Goal: Task Accomplishment & Management: Manage account settings

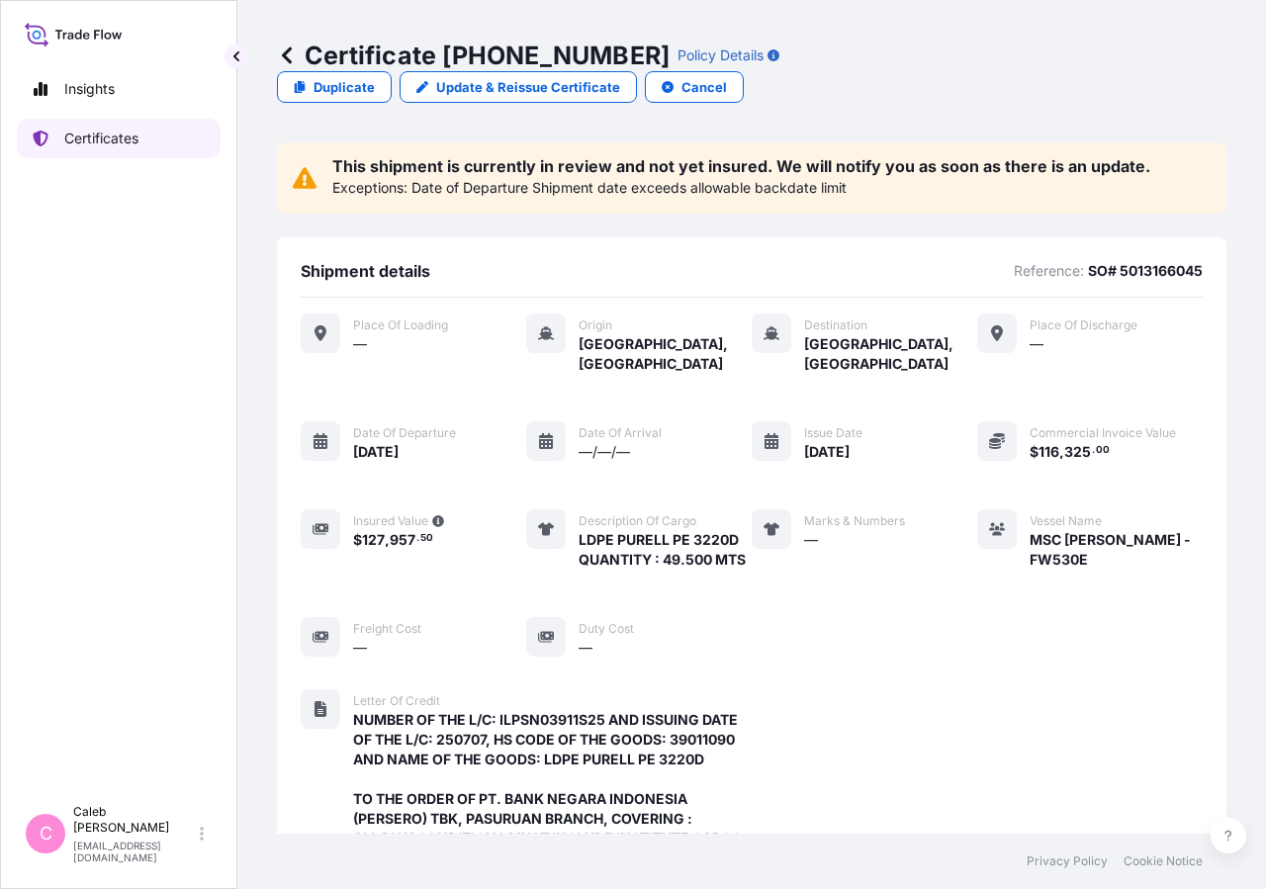
click at [119, 137] on p "Certificates" at bounding box center [101, 139] width 74 height 20
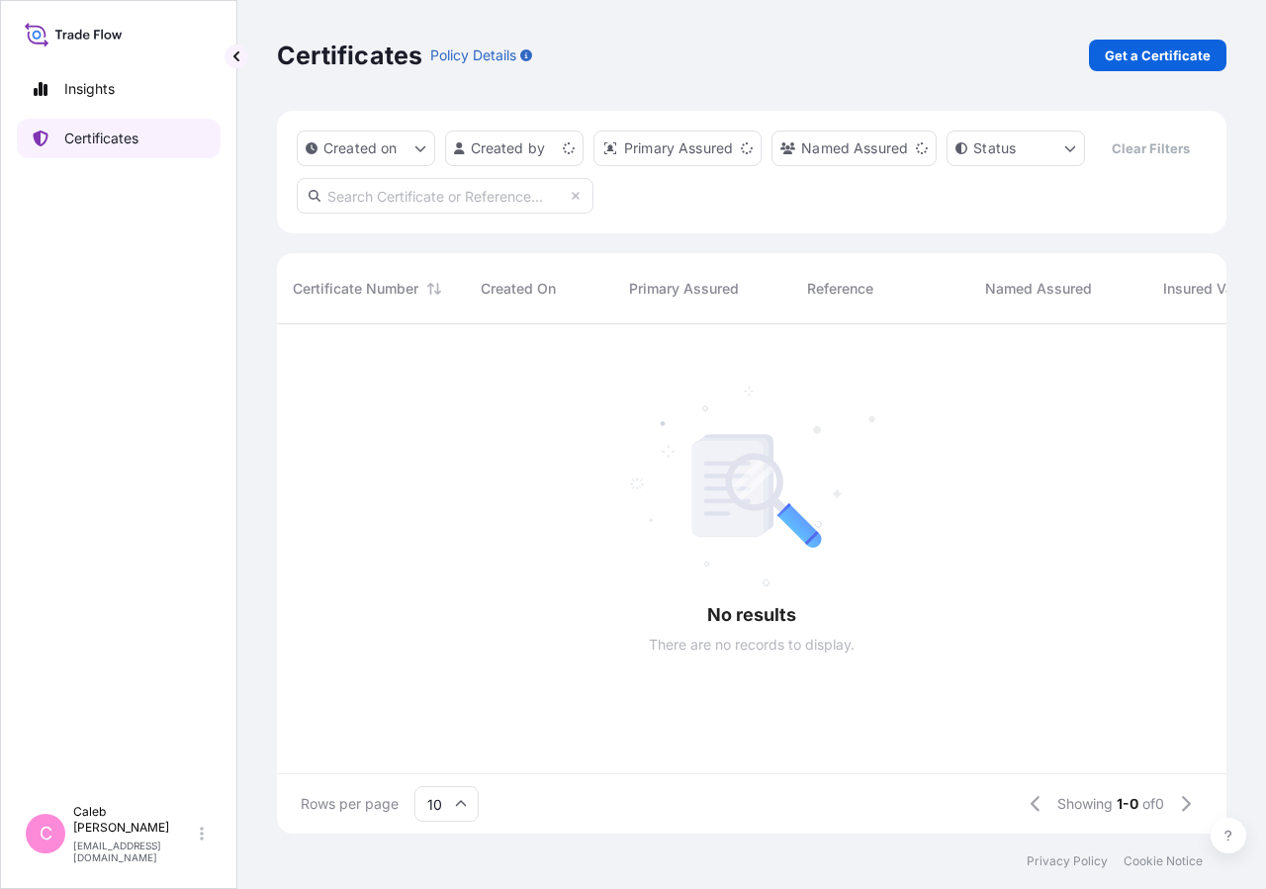
scroll to position [462, 933]
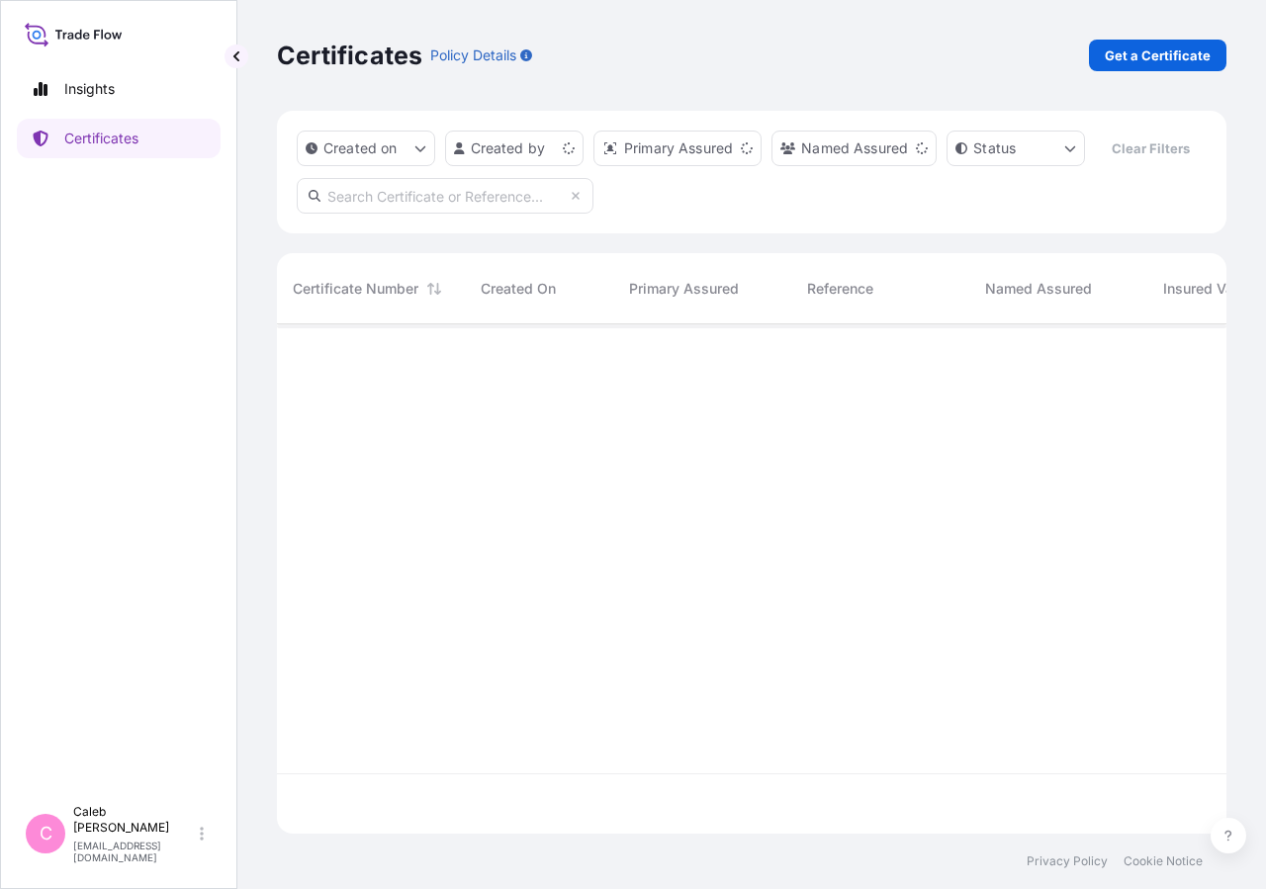
click at [450, 214] on input "text" at bounding box center [445, 196] width 297 height 36
type input "s"
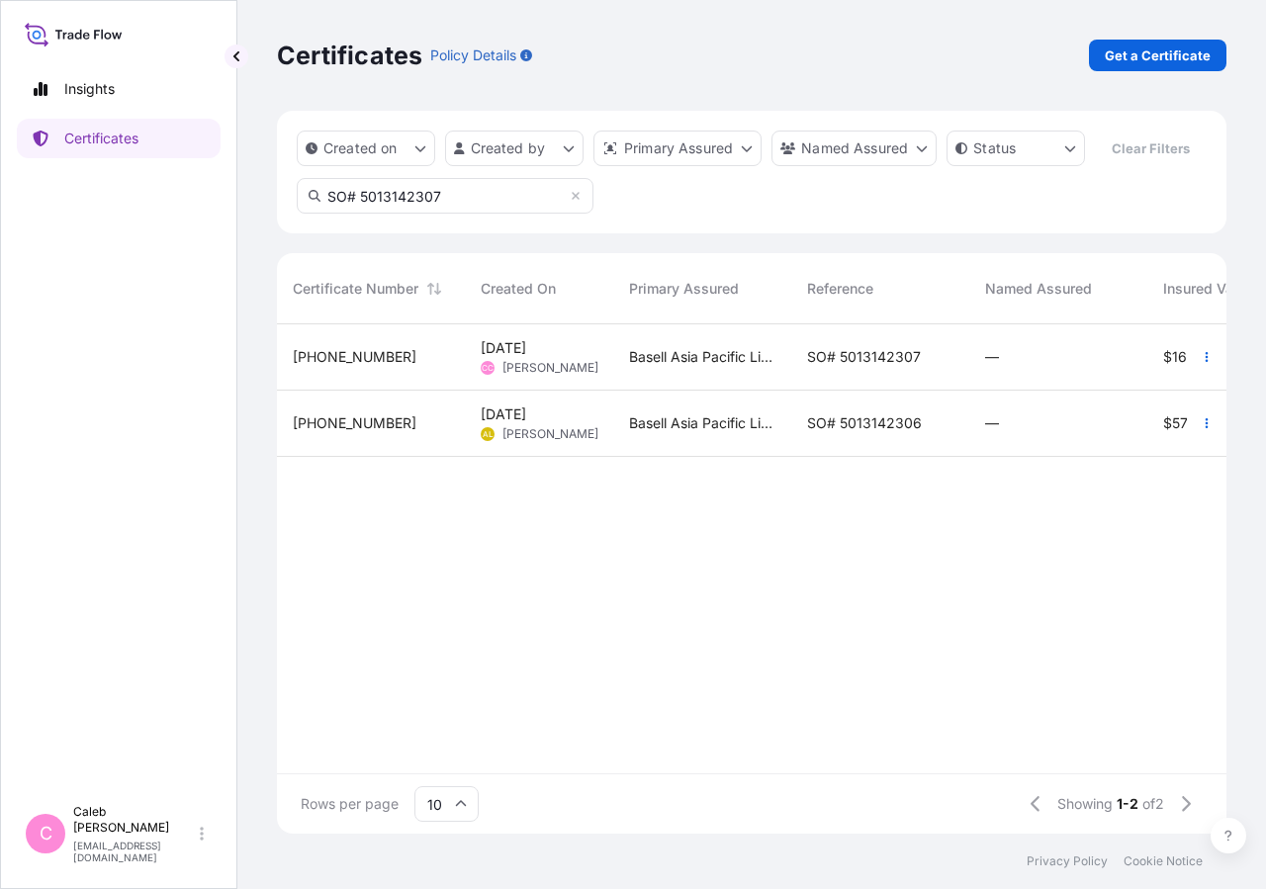
click at [437, 214] on input "SO# 5013142307" at bounding box center [445, 196] width 297 height 36
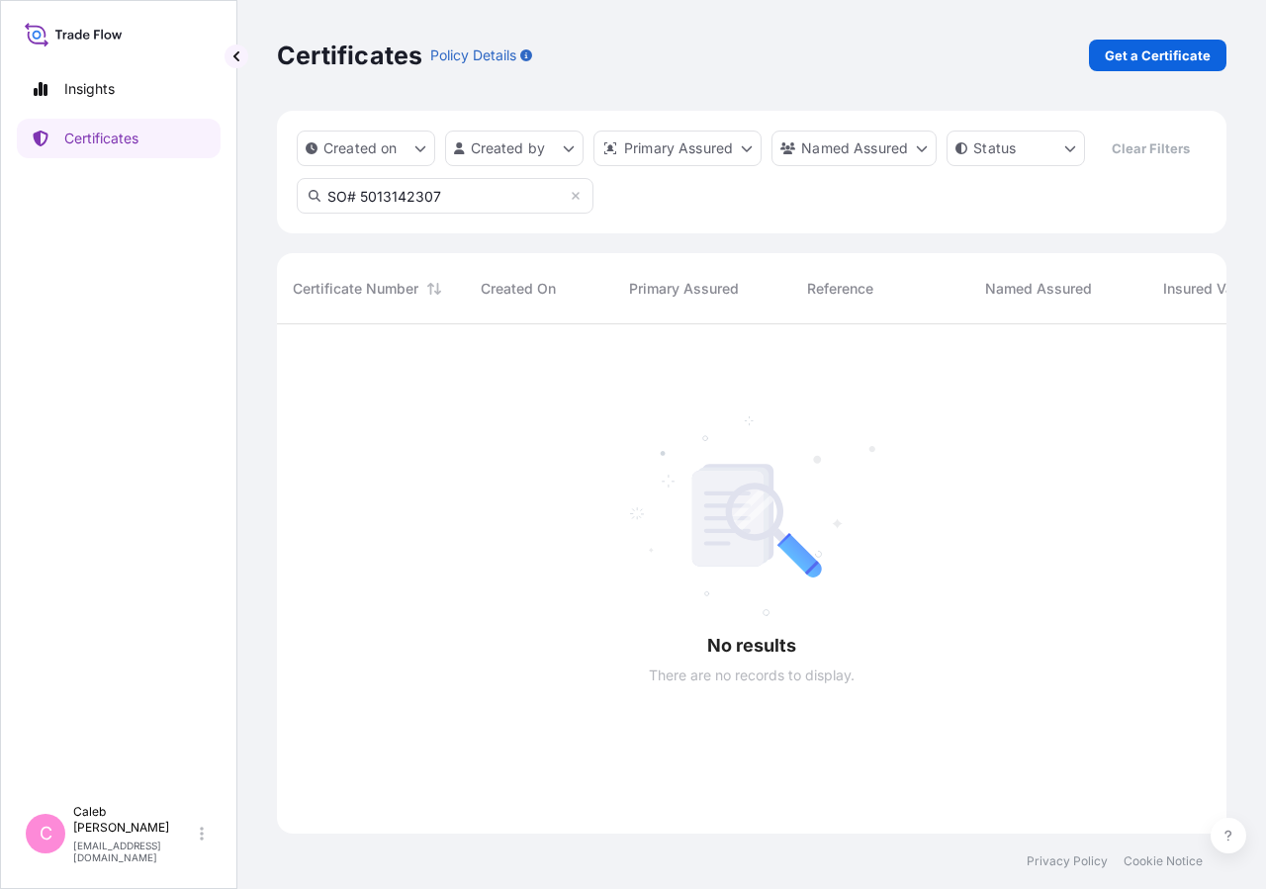
click at [554, 214] on input "SO# 5013142307" at bounding box center [445, 196] width 297 height 36
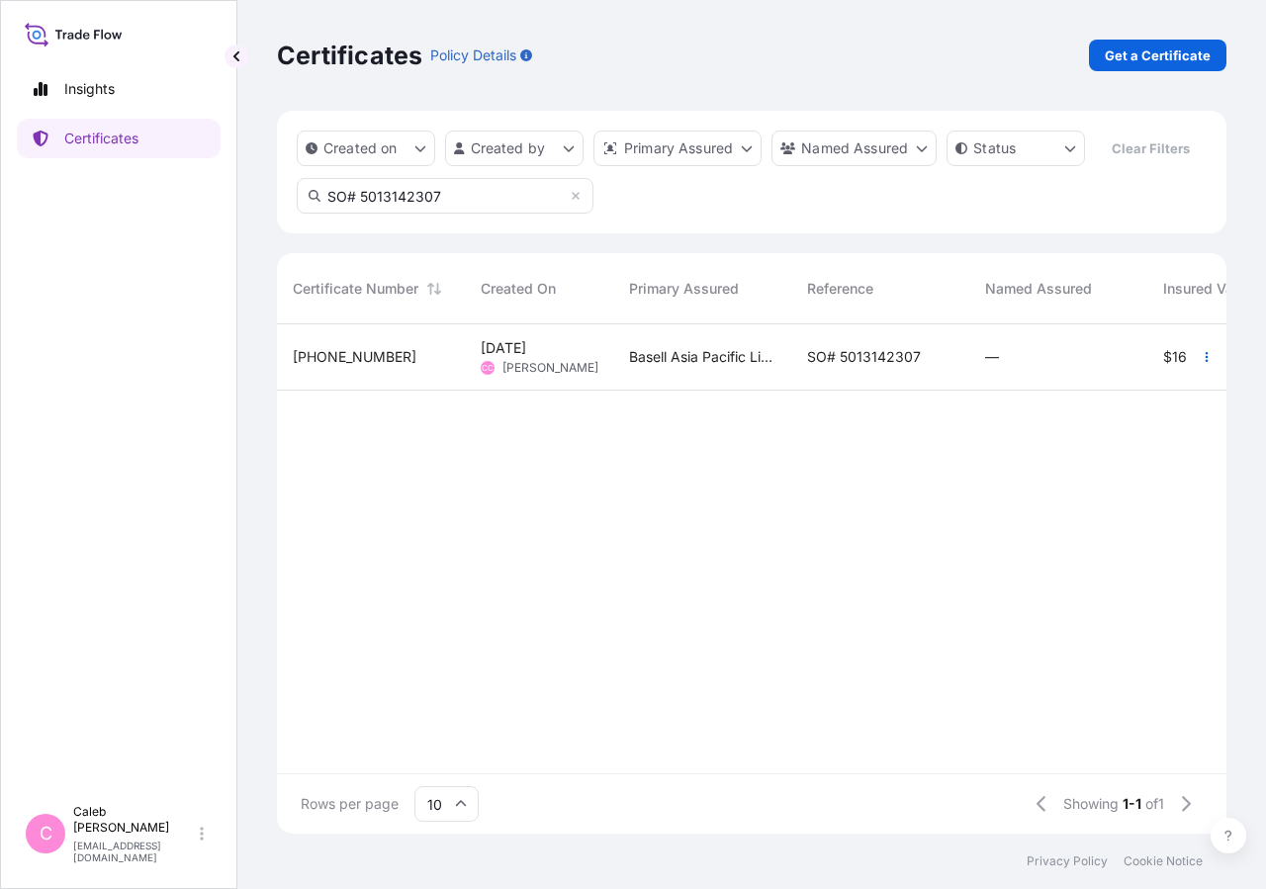
click at [392, 214] on input "SO# 5013142307" at bounding box center [445, 196] width 297 height 36
type input "SO# 5013142307"
click at [934, 367] on div "SO# 5013142307" at bounding box center [880, 357] width 146 height 20
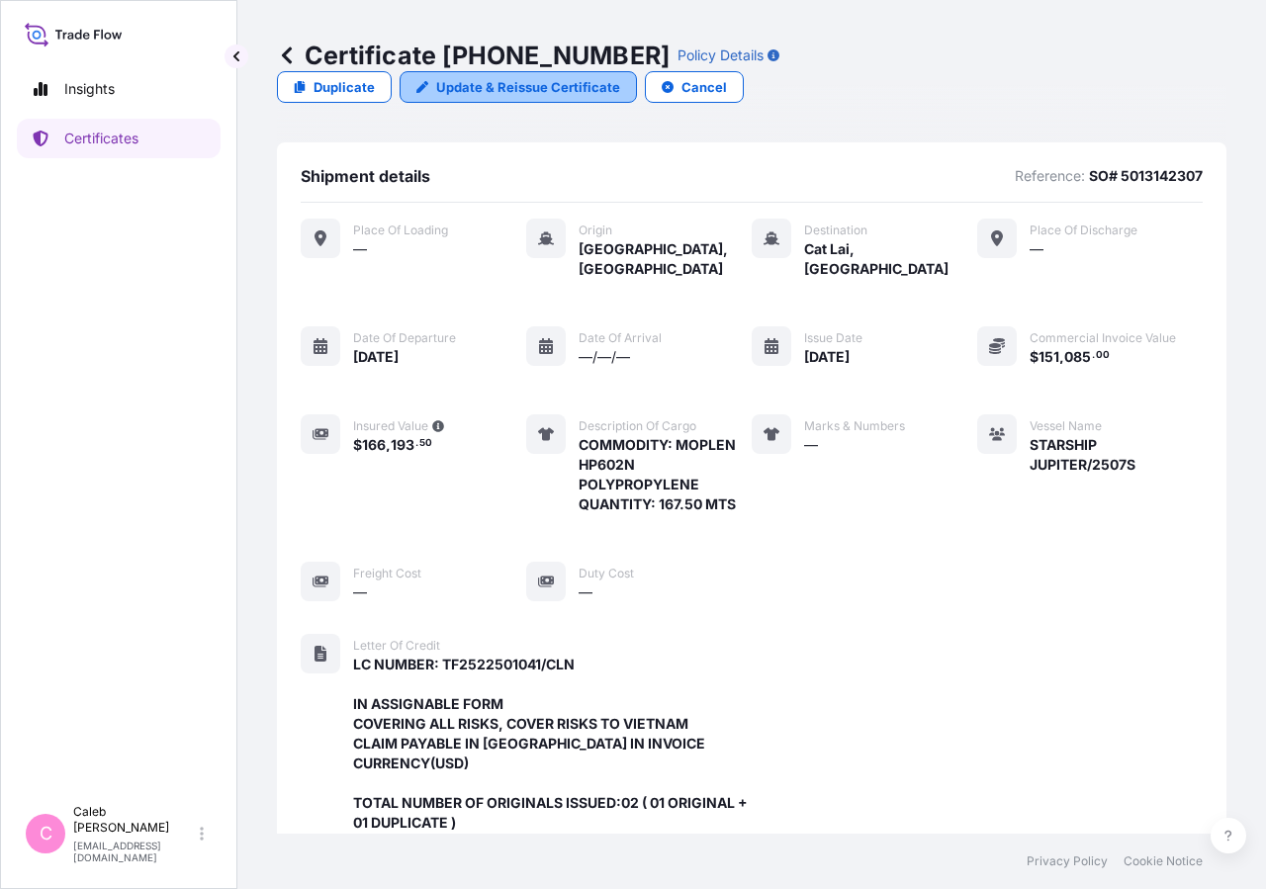
click at [620, 77] on p "Update & Reissue Certificate" at bounding box center [528, 87] width 184 height 20
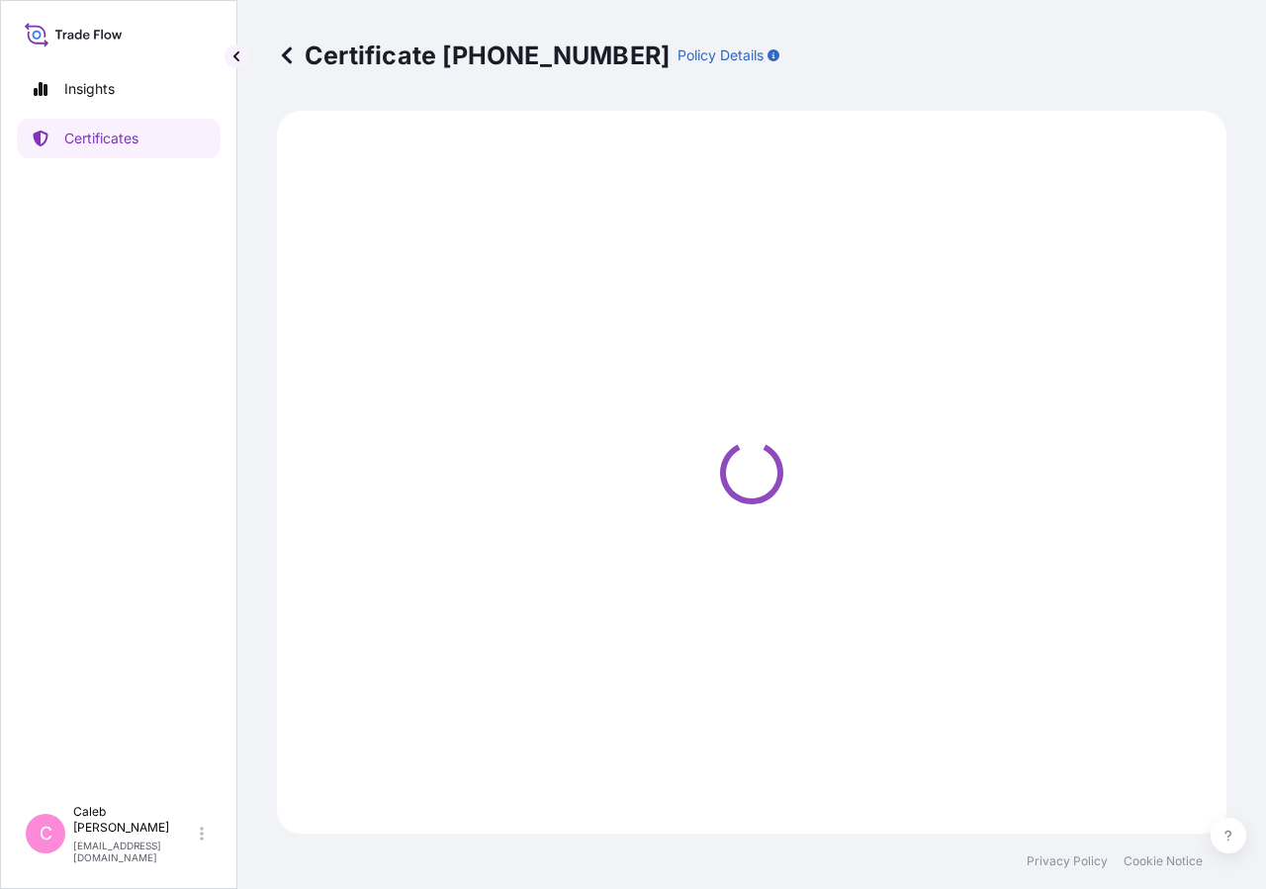
select select "Sea"
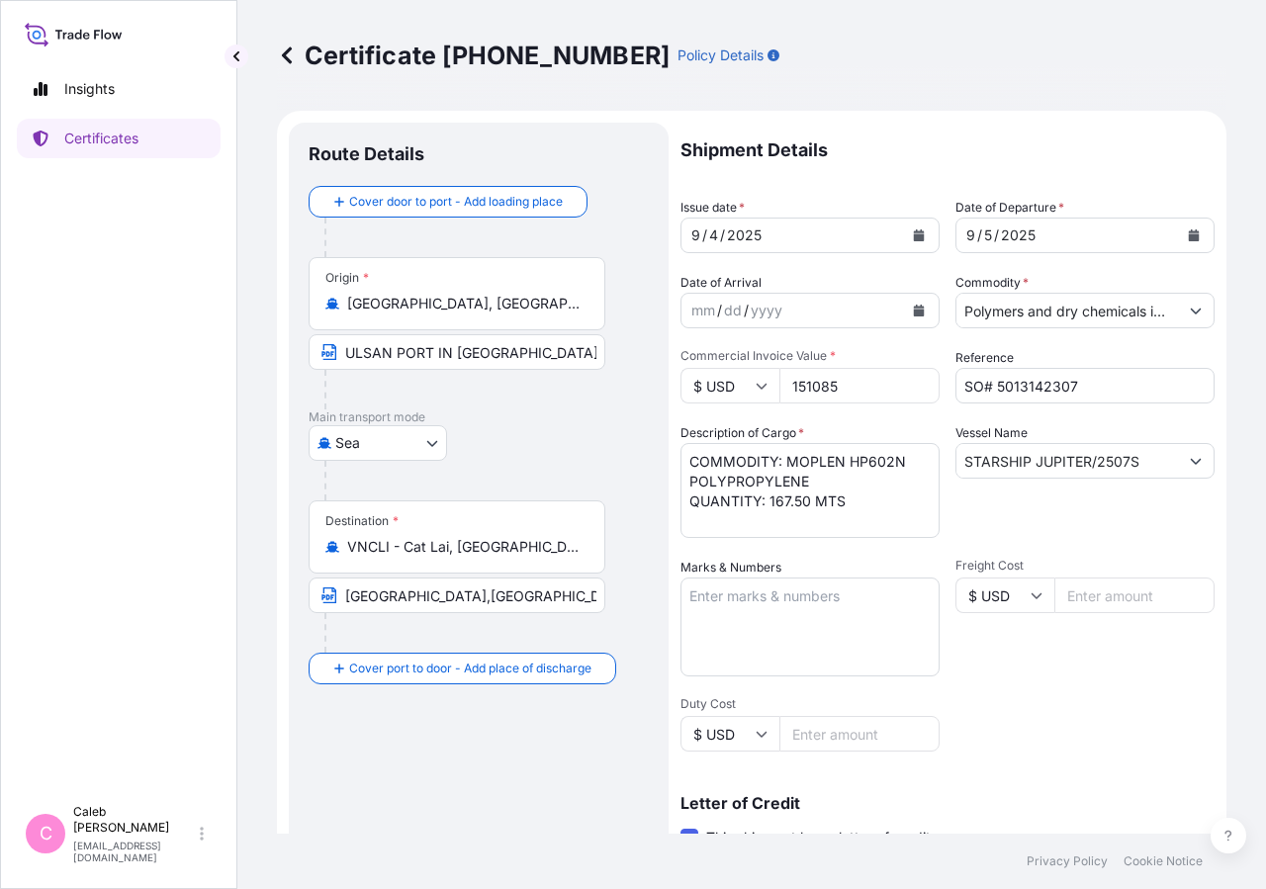
select select "32034"
click at [1188, 233] on button "Calendar" at bounding box center [1194, 236] width 32 height 32
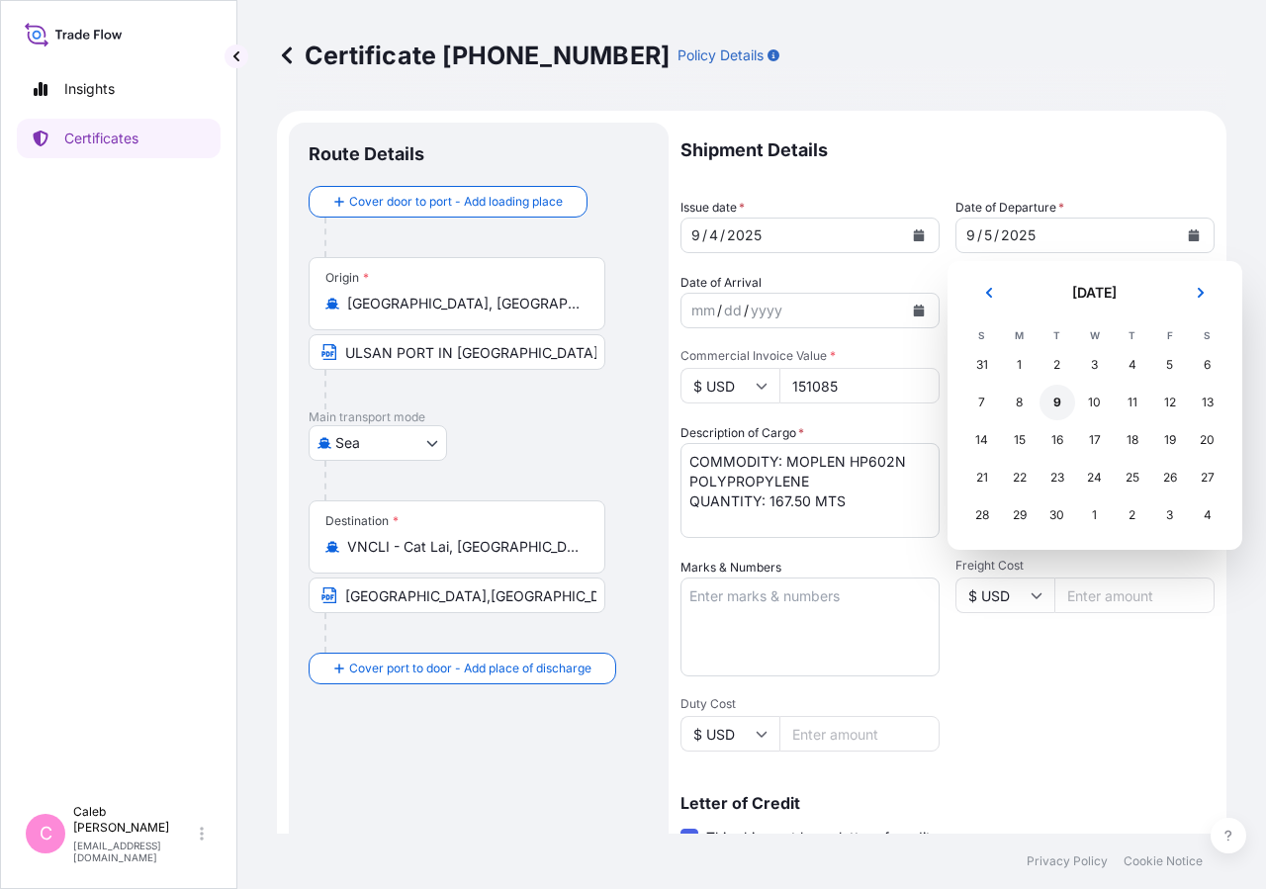
click at [1059, 407] on div "9" at bounding box center [1058, 403] width 36 height 36
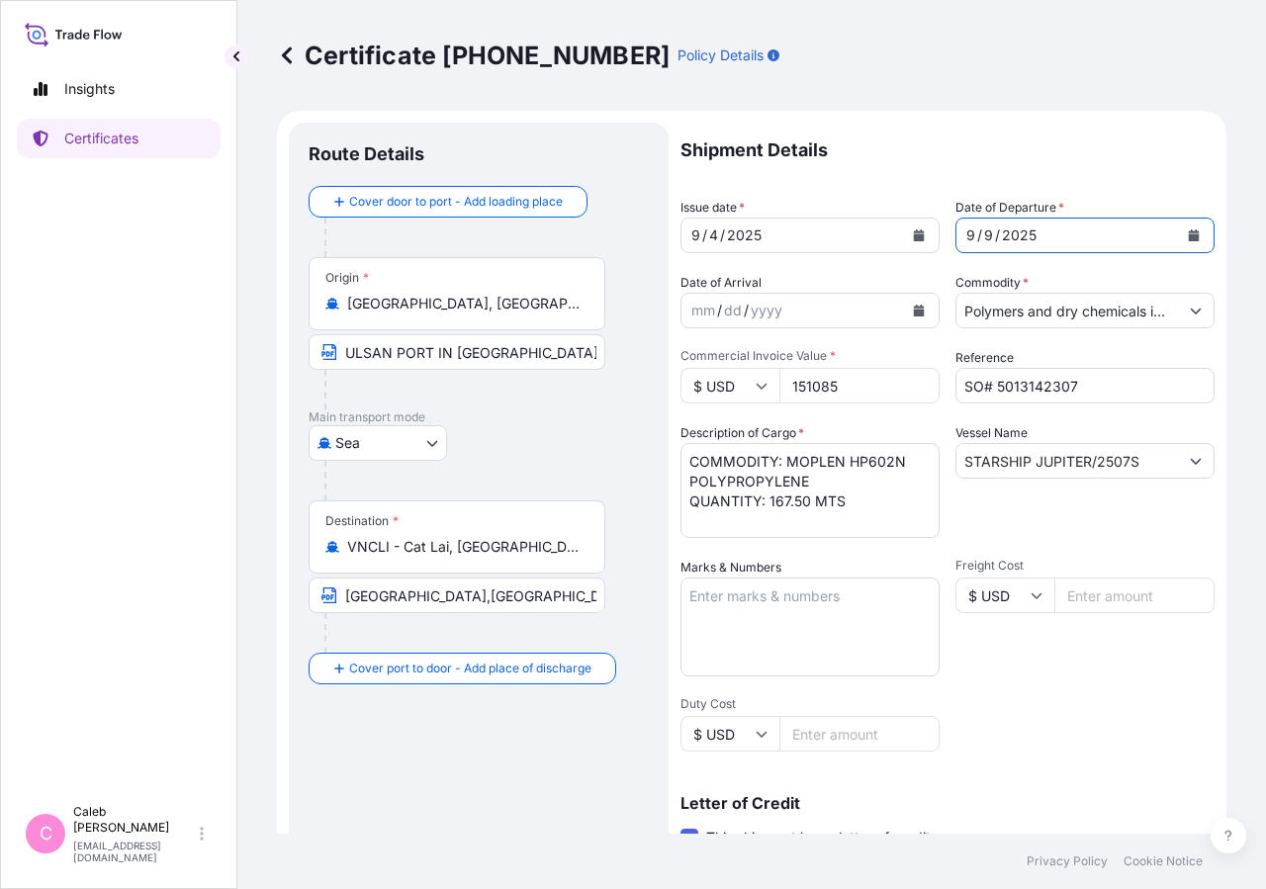
click at [1183, 232] on button "Calendar" at bounding box center [1194, 236] width 32 height 32
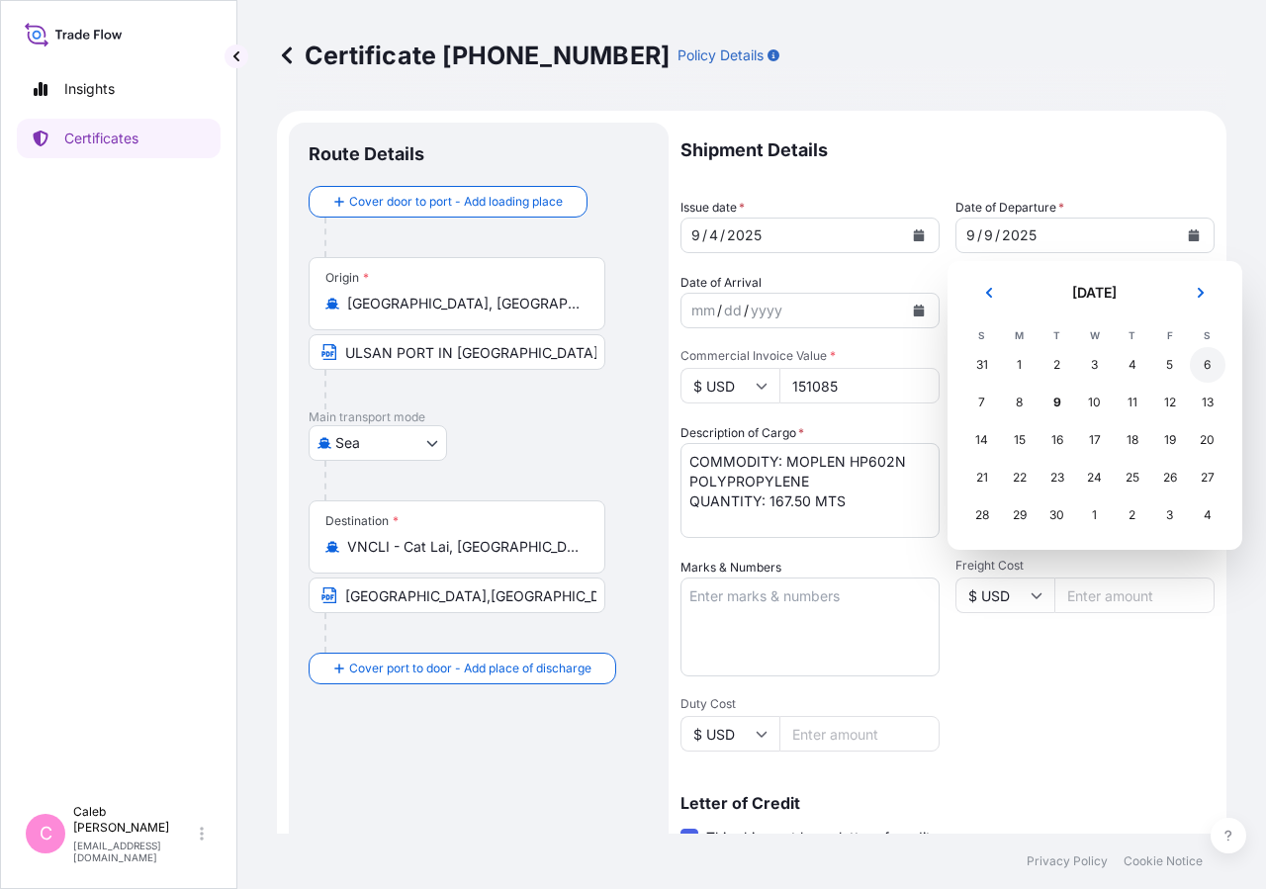
click at [1205, 375] on div "6" at bounding box center [1208, 365] width 36 height 36
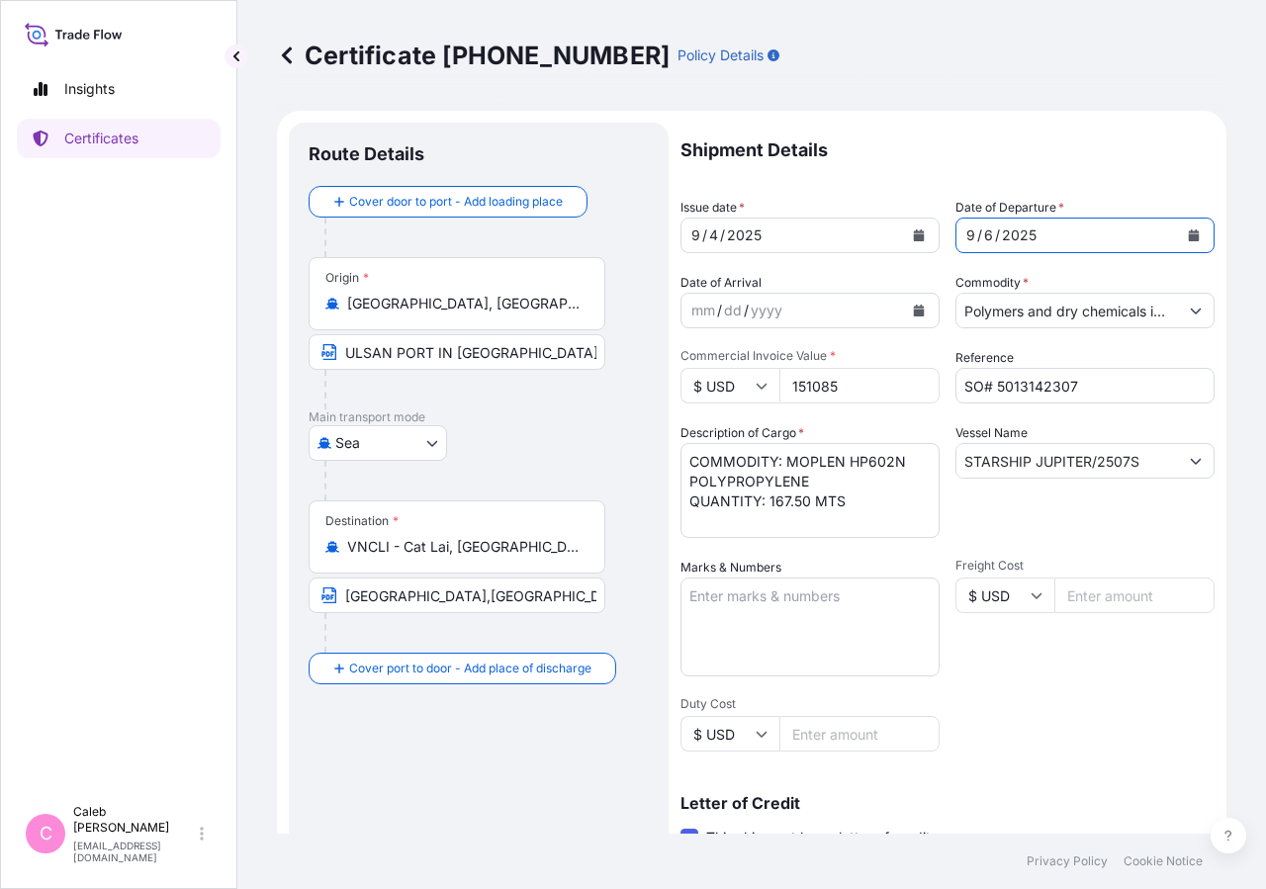
click at [914, 238] on icon "Calendar" at bounding box center [919, 236] width 11 height 12
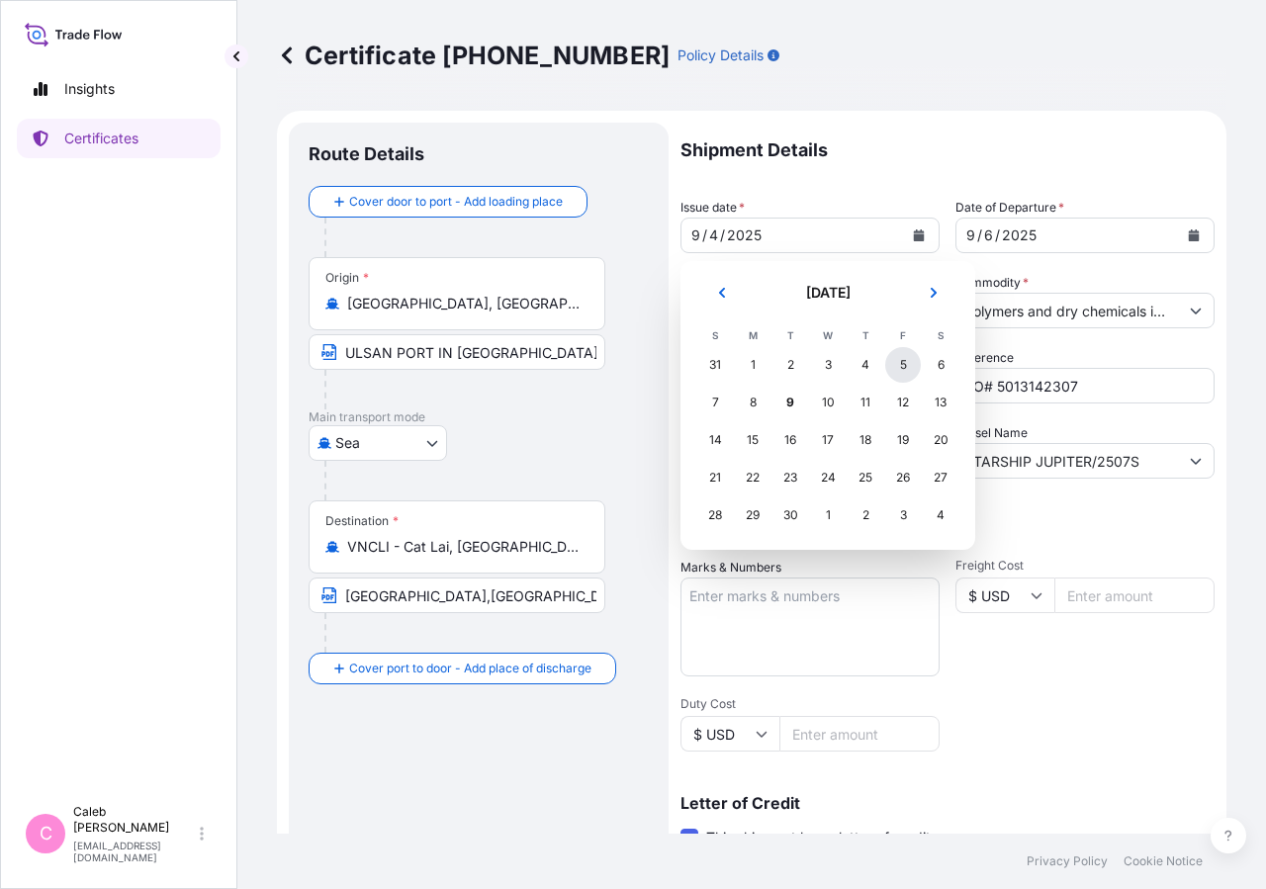
click at [900, 370] on div "5" at bounding box center [903, 365] width 36 height 36
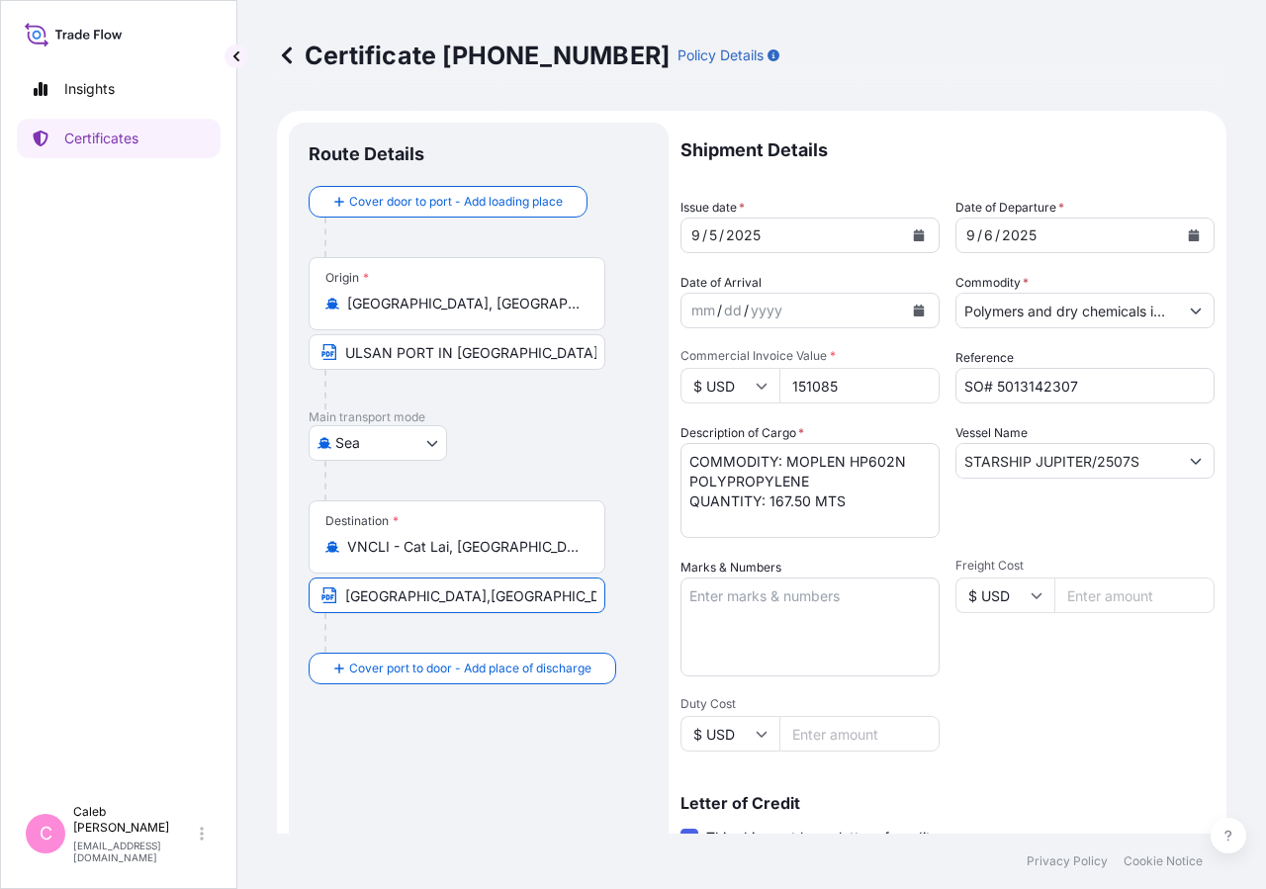
click at [408, 599] on input "[GEOGRAPHIC_DATA],[GEOGRAPHIC_DATA] VIA PORT OF DISCHARGE; [GEOGRAPHIC_DATA],[G…" at bounding box center [457, 596] width 297 height 36
drag, startPoint x: 331, startPoint y: 591, endPoint x: 298, endPoint y: 592, distance: 33.6
click at [309, 592] on input "[GEOGRAPHIC_DATA],[GEOGRAPHIC_DATA] VIA PORT OF DISCHARGE; [GEOGRAPHIC_DATA],[G…" at bounding box center [457, 596] width 297 height 36
click at [364, 599] on input "[GEOGRAPHIC_DATA],[GEOGRAPHIC_DATA] VIA PORT OF DISCHARGE; [GEOGRAPHIC_DATA],[G…" at bounding box center [457, 596] width 297 height 36
drag, startPoint x: 344, startPoint y: 595, endPoint x: 518, endPoint y: 611, distance: 174.9
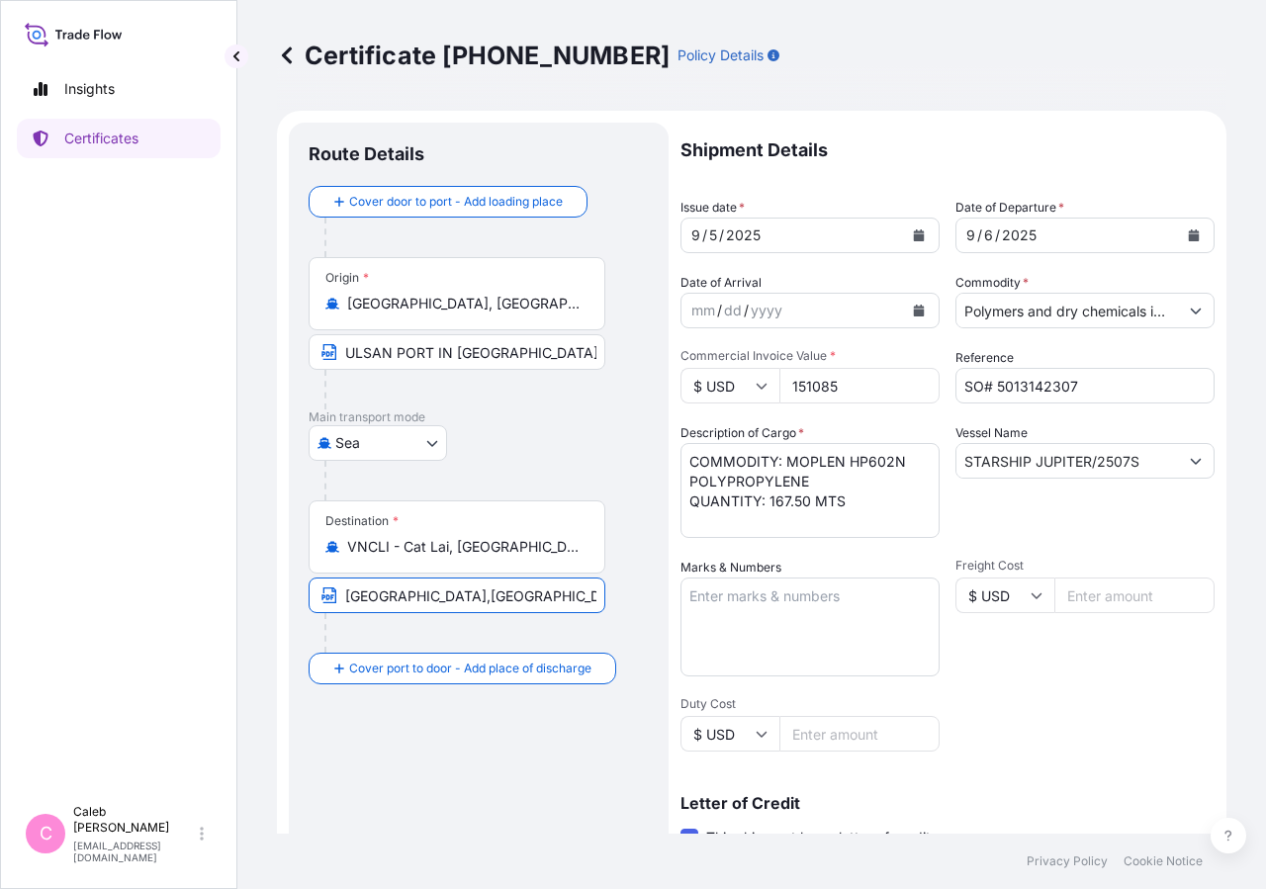
click at [514, 614] on div "Destination * VNCLI - Cat Lai, [GEOGRAPHIC_DATA] [GEOGRAPHIC_DATA],[GEOGRAPHIC_…" at bounding box center [479, 577] width 340 height 152
click at [551, 597] on input "[GEOGRAPHIC_DATA],[GEOGRAPHIC_DATA] VIA PORT OF DISCHARGE; [GEOGRAPHIC_DATA],[G…" at bounding box center [457, 596] width 297 height 36
click at [583, 594] on input "[GEOGRAPHIC_DATA],[GEOGRAPHIC_DATA] VIA PORT OF DISCHARGE; [GEOGRAPHIC_DATA],[G…" at bounding box center [457, 596] width 297 height 36
drag, startPoint x: 691, startPoint y: 592, endPoint x: 711, endPoint y: 596, distance: 21.1
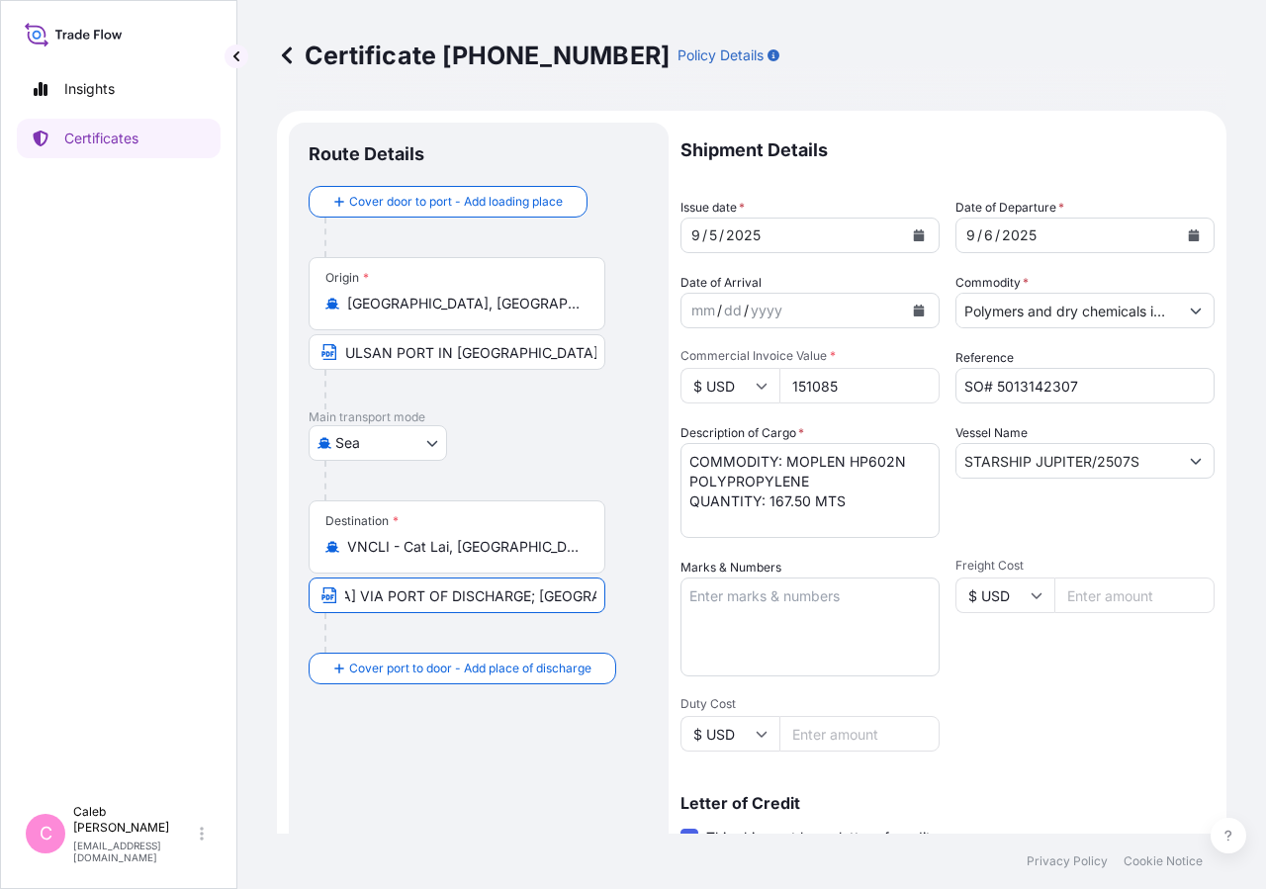
click at [605, 596] on input "[GEOGRAPHIC_DATA],[GEOGRAPHIC_DATA] VIA PORT OF DISCHARGE; [GEOGRAPHIC_DATA],[G…" at bounding box center [457, 596] width 297 height 36
click at [564, 599] on input "[GEOGRAPHIC_DATA],[GEOGRAPHIC_DATA] VIA PORT OF DISCHARGE; [GEOGRAPHIC_DATA],[G…" at bounding box center [457, 596] width 297 height 36
drag, startPoint x: 449, startPoint y: 595, endPoint x: 111, endPoint y: 594, distance: 338.3
click at [309, 594] on input "[GEOGRAPHIC_DATA],[GEOGRAPHIC_DATA] VIA PORT OF DISCHARGE; [GEOGRAPHIC_DATA],[G…" at bounding box center [457, 596] width 297 height 36
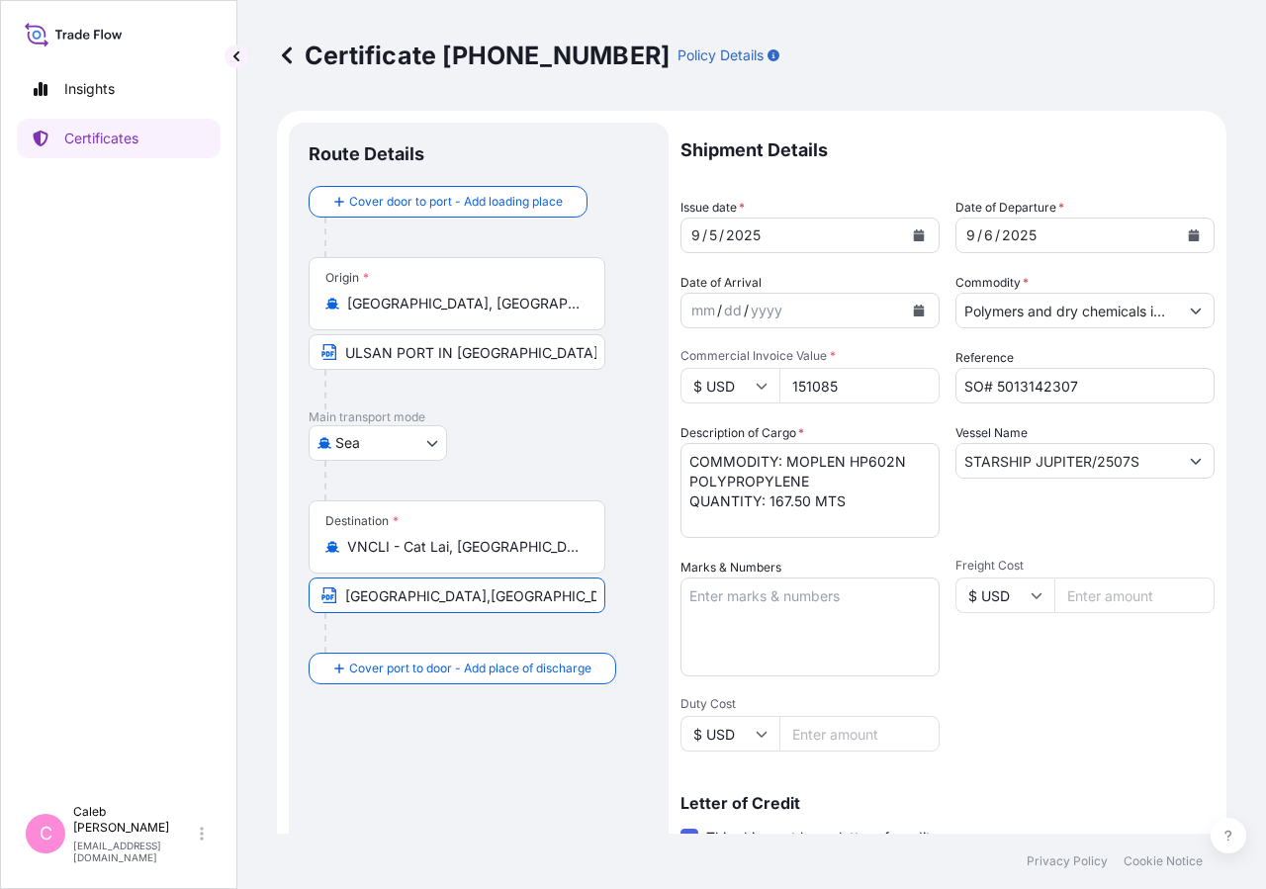
click at [387, 608] on input "[GEOGRAPHIC_DATA],[GEOGRAPHIC_DATA] VIA PORT OF DISCHARGE; [GEOGRAPHIC_DATA],[G…" at bounding box center [457, 596] width 297 height 36
drag, startPoint x: 343, startPoint y: 598, endPoint x: 847, endPoint y: 651, distance: 506.4
click at [847, 651] on form "Route Details Cover door to port - Add loading place Place of loading Road / [G…" at bounding box center [752, 697] width 950 height 1172
click at [534, 601] on input "[GEOGRAPHIC_DATA],[GEOGRAPHIC_DATA] VIA PORT OF DISCHARGE; [GEOGRAPHIC_DATA],[G…" at bounding box center [457, 596] width 297 height 36
drag, startPoint x: 344, startPoint y: 593, endPoint x: 770, endPoint y: 553, distance: 427.2
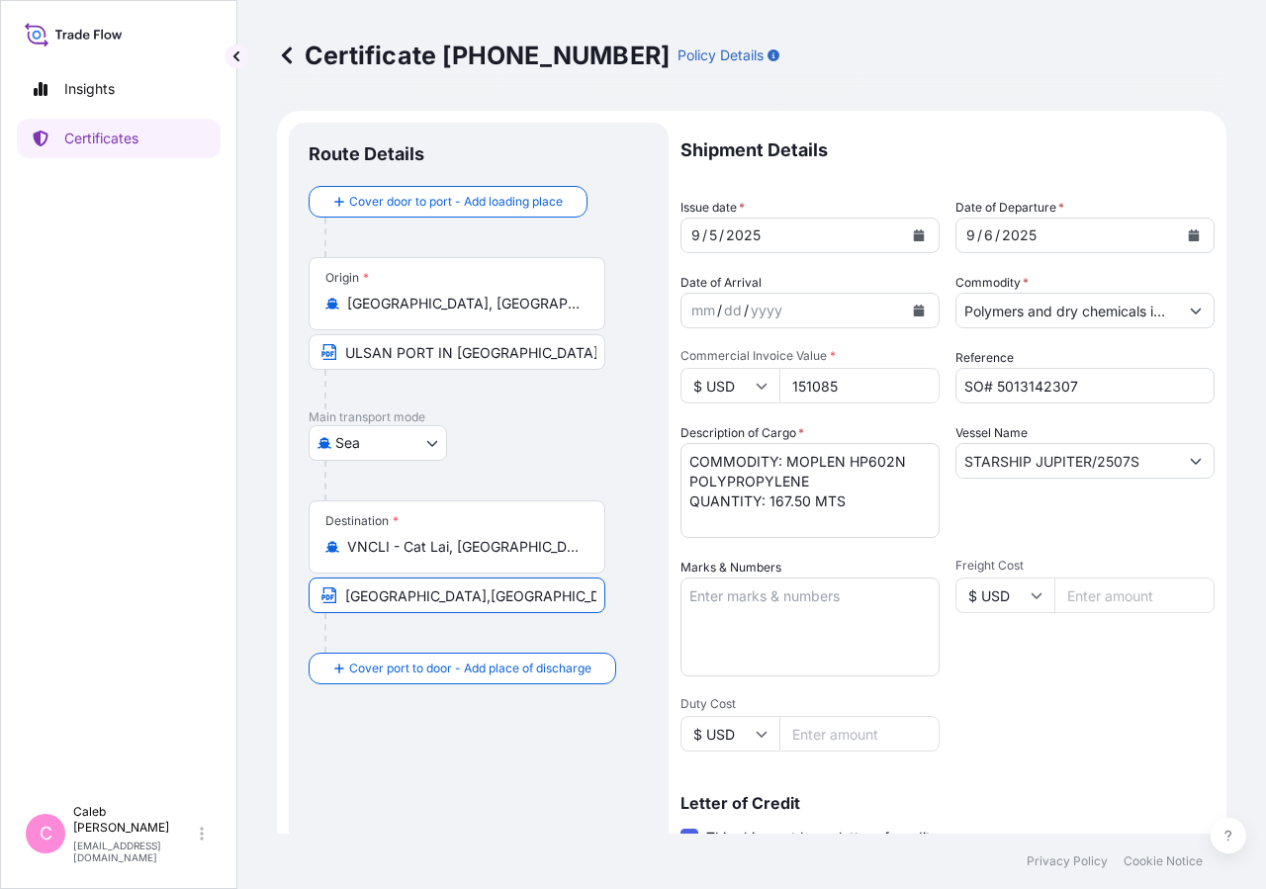
click at [770, 553] on form "Route Details Cover door to port - Add loading place Place of loading Road / [G…" at bounding box center [752, 697] width 950 height 1172
click at [585, 597] on input "[GEOGRAPHIC_DATA],[GEOGRAPHIC_DATA] VIA PORT OF DISCHARGE; [GEOGRAPHIC_DATA],[G…" at bounding box center [457, 596] width 297 height 36
drag, startPoint x: 581, startPoint y: 595, endPoint x: 581, endPoint y: 606, distance: 11.9
click at [581, 594] on input "[GEOGRAPHIC_DATA],[GEOGRAPHIC_DATA] VIA PORT OF DISCHARGE; [GEOGRAPHIC_DATA],[G…" at bounding box center [457, 596] width 297 height 36
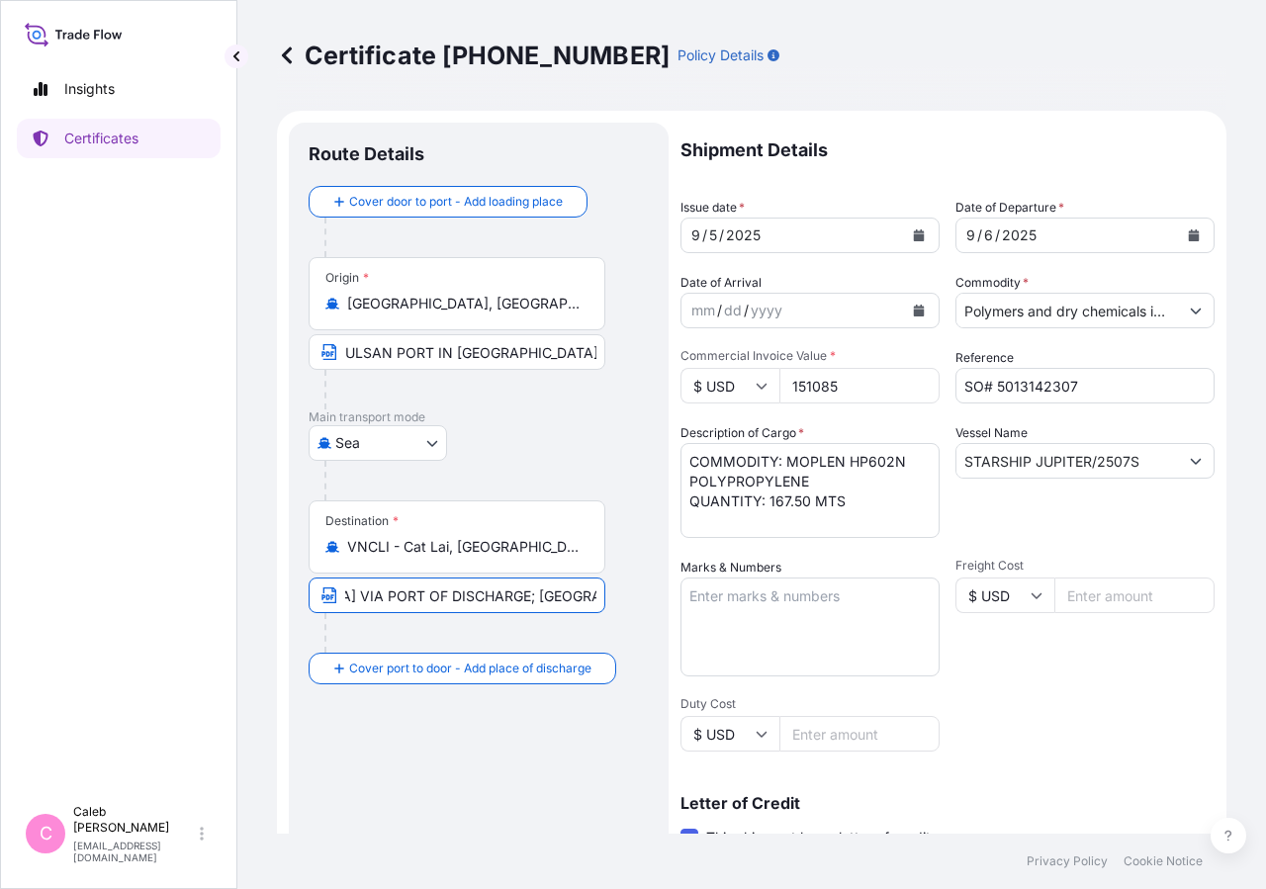
drag, startPoint x: 578, startPoint y: 599, endPoint x: 699, endPoint y: 598, distance: 121.7
click at [605, 598] on input "[GEOGRAPHIC_DATA],[GEOGRAPHIC_DATA] VIA PORT OF DISCHARGE; [GEOGRAPHIC_DATA],[G…" at bounding box center [457, 596] width 297 height 36
type input "C"
paste input "cat lai port,[GEOGRAPHIC_DATA] via port of discharge; [GEOGRAPHIC_DATA],[GEOGRA…"
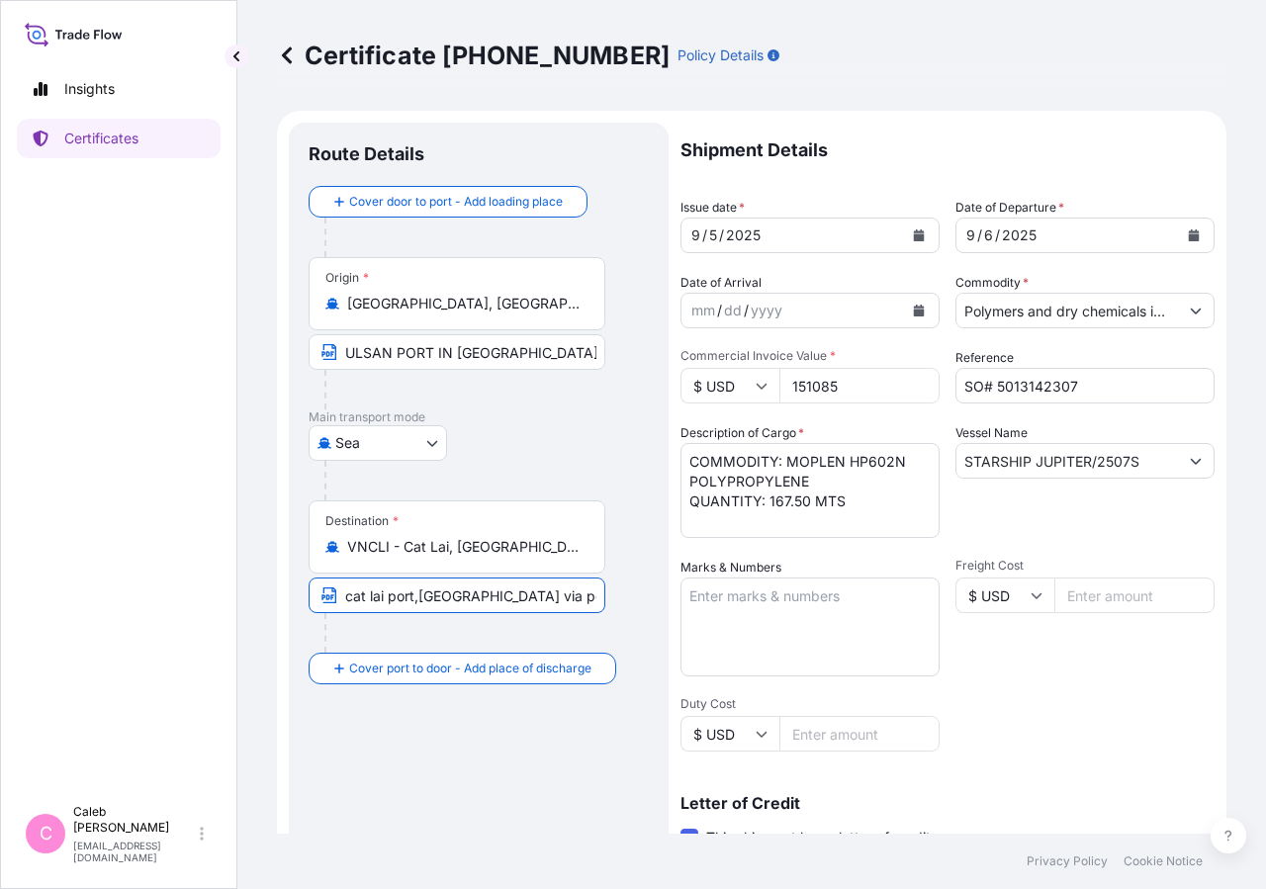
drag, startPoint x: 357, startPoint y: 593, endPoint x: 244, endPoint y: 592, distance: 112.8
click at [309, 592] on input "cat lai port,[GEOGRAPHIC_DATA] via port of discharge; [GEOGRAPHIC_DATA],[GEOGRA…" at bounding box center [457, 596] width 297 height 36
click at [358, 598] on input "cat lai port,[GEOGRAPHIC_DATA] via port of discharge; [GEOGRAPHIC_DATA],[GEOGRA…" at bounding box center [457, 596] width 297 height 36
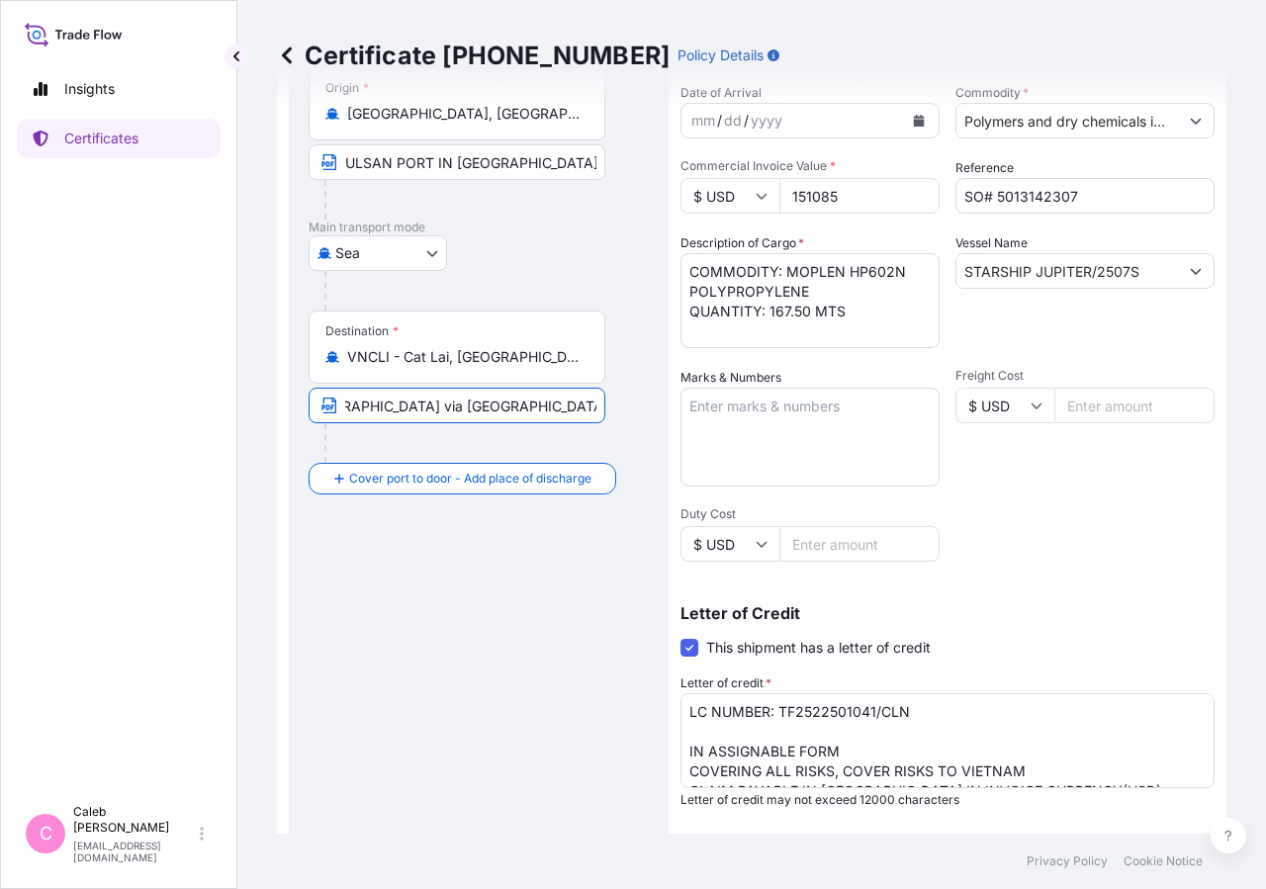
scroll to position [437, 0]
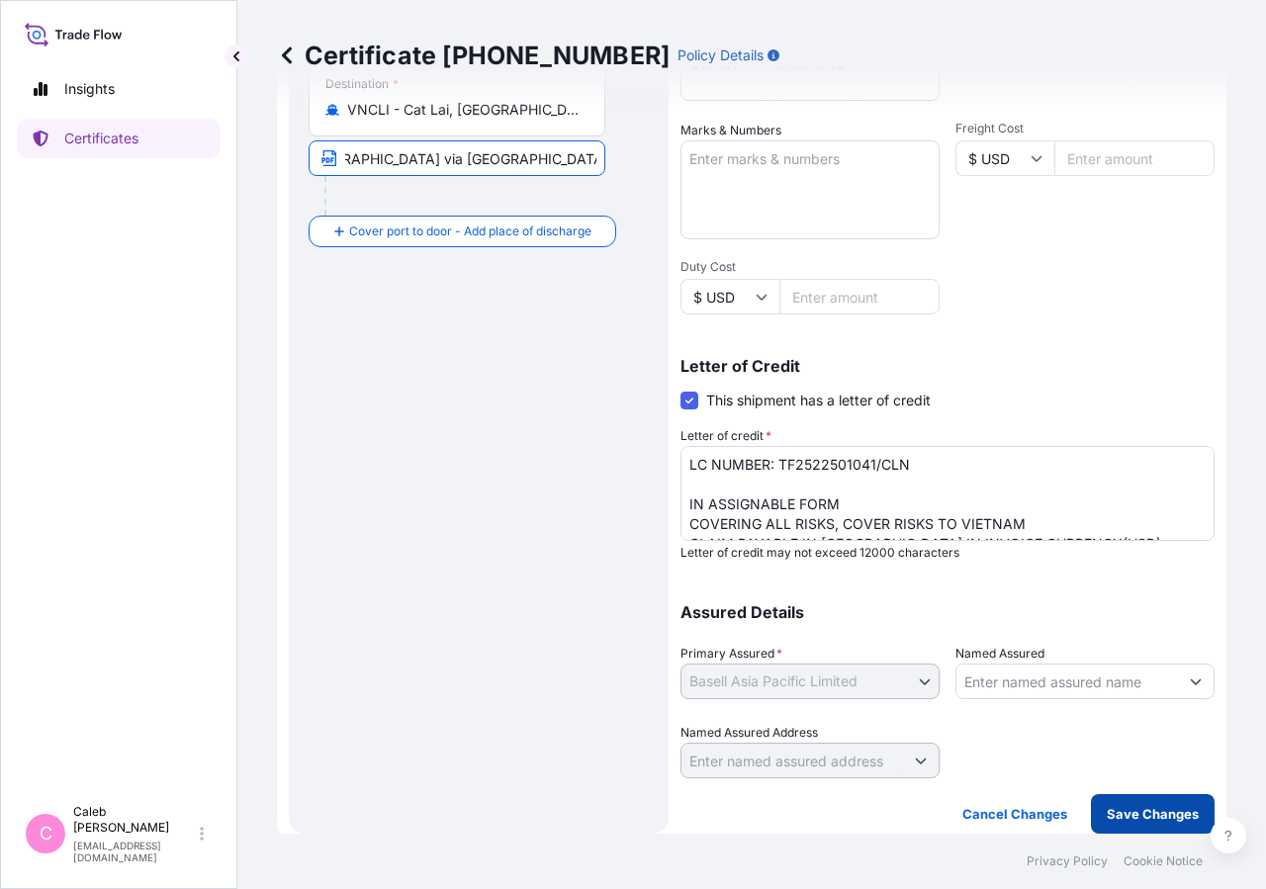
type input "[GEOGRAPHIC_DATA], [GEOGRAPHIC_DATA] via [GEOGRAPHIC_DATA]; [GEOGRAPHIC_DATA], …"
click at [1132, 794] on div "Certificate [PHONE_NUMBER] Policy Details Route Details Cover door to port - Ad…" at bounding box center [751, 417] width 1029 height 834
click at [1123, 810] on p "Save Changes" at bounding box center [1153, 814] width 92 height 20
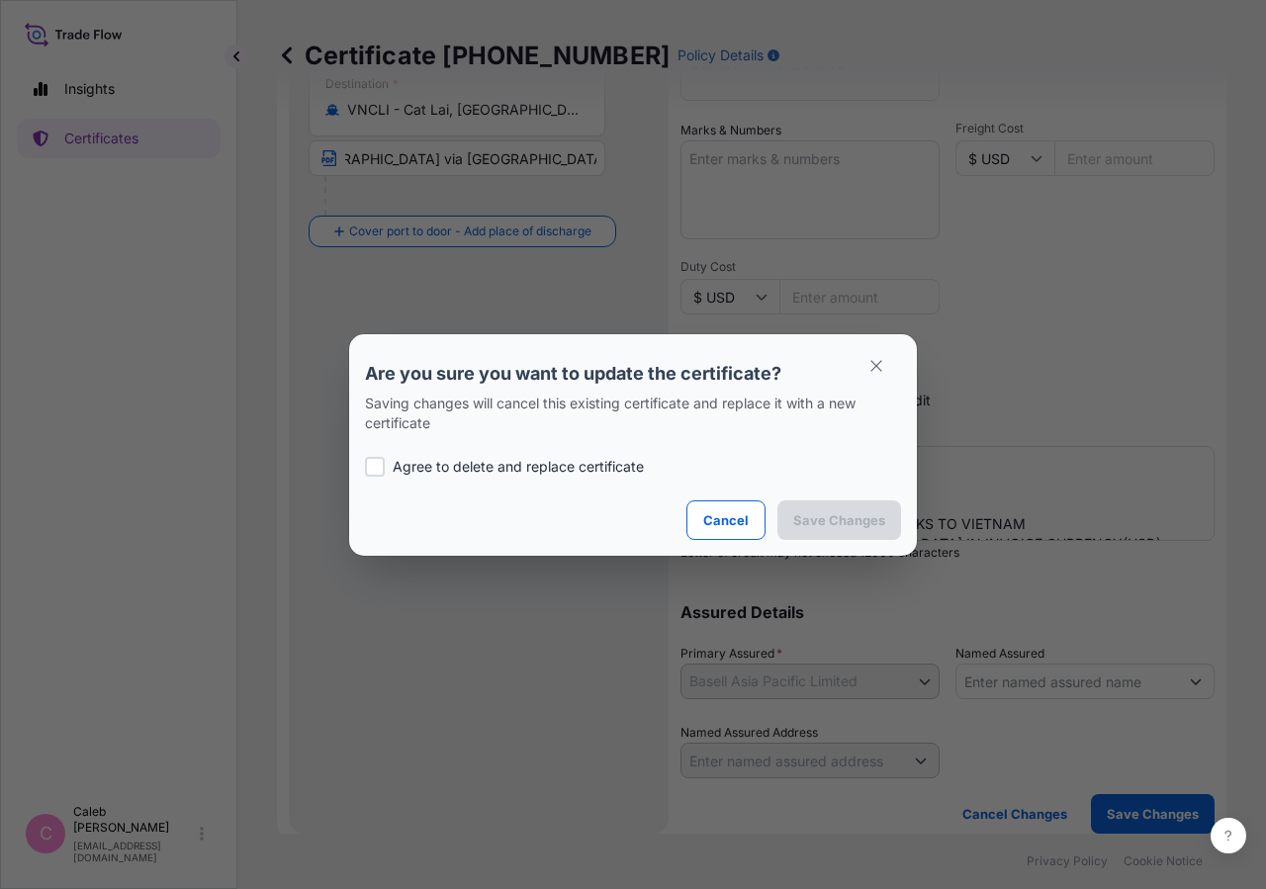
click at [414, 467] on p "Agree to delete and replace certificate" at bounding box center [518, 467] width 251 height 20
checkbox input "true"
click at [836, 521] on p "Save Changes" at bounding box center [839, 520] width 92 height 20
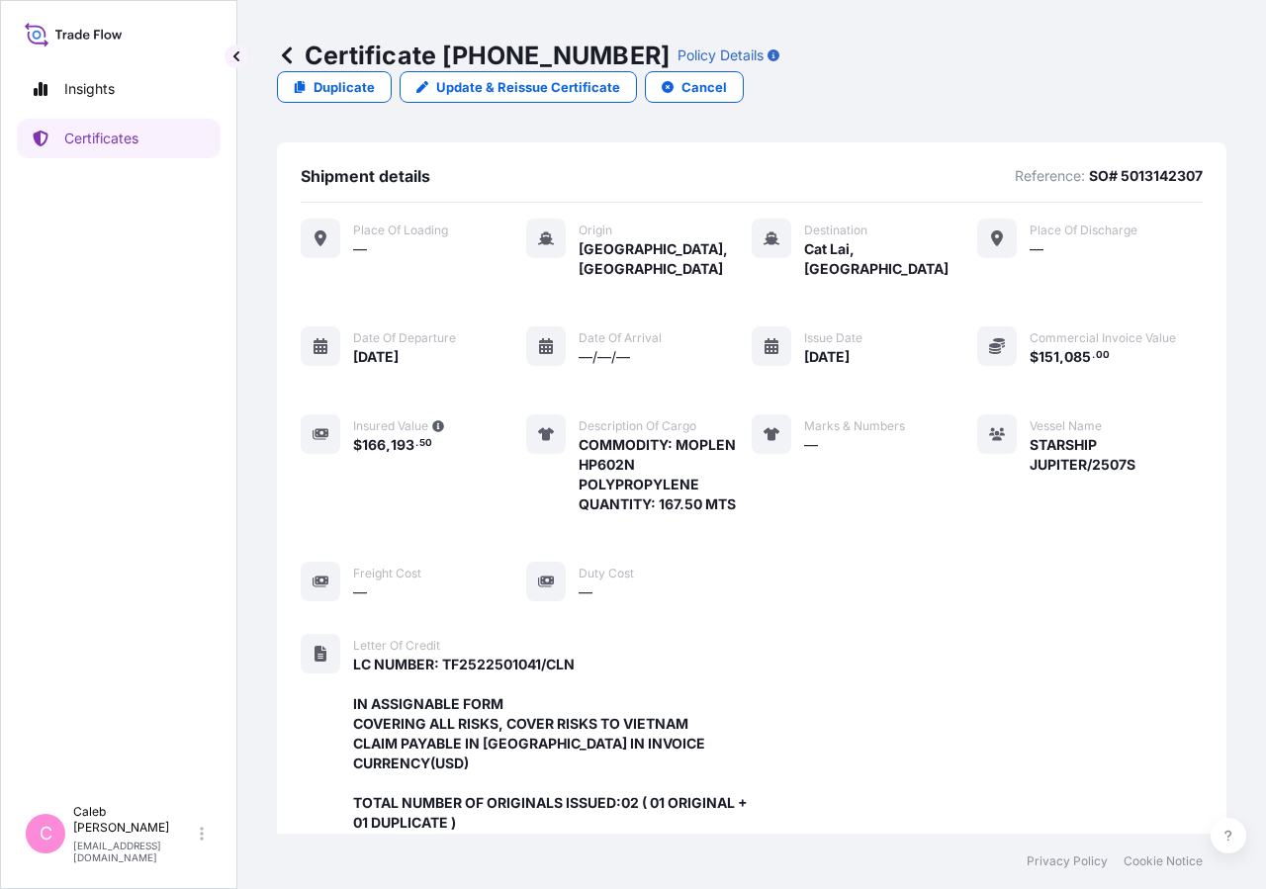
scroll to position [592, 0]
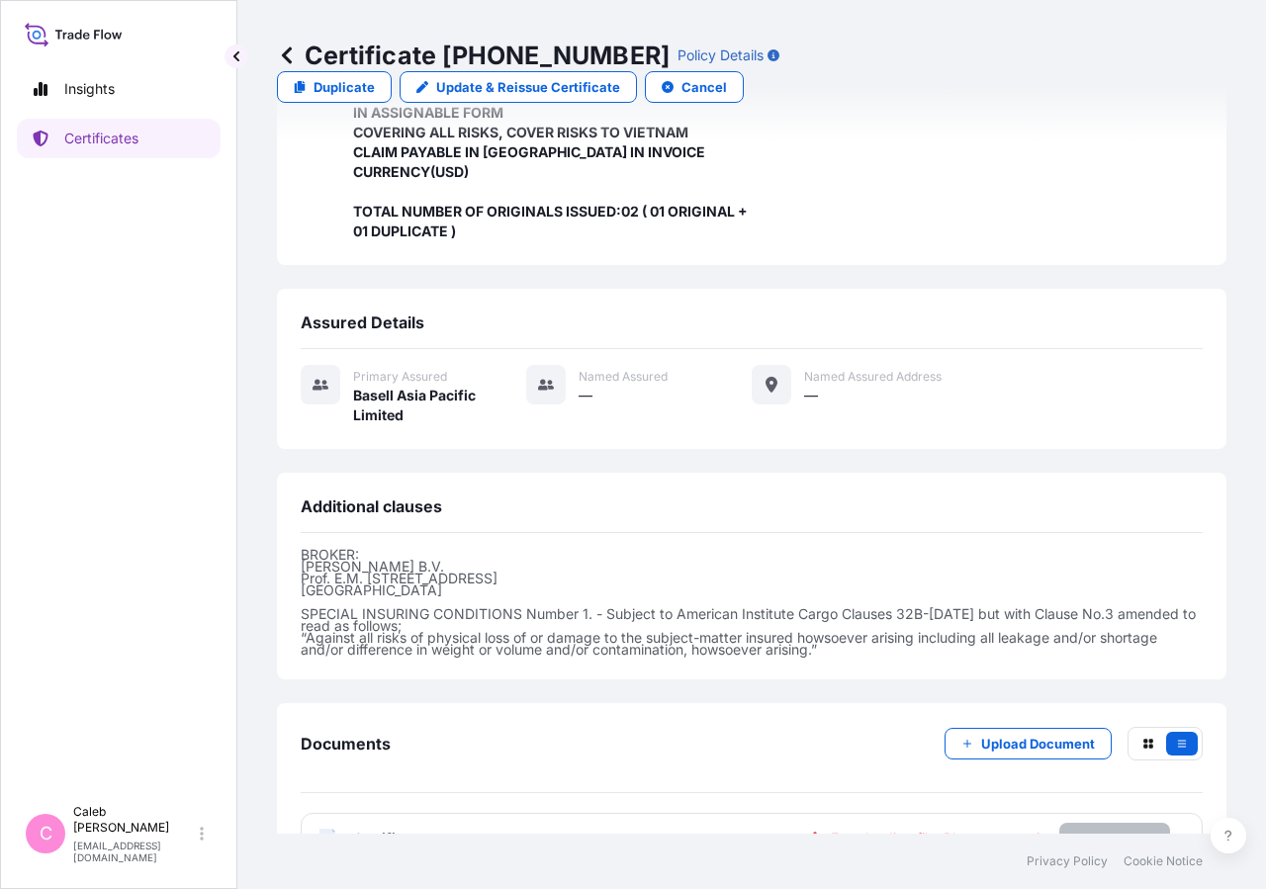
click at [1096, 829] on p "Try again." at bounding box center [1114, 839] width 63 height 20
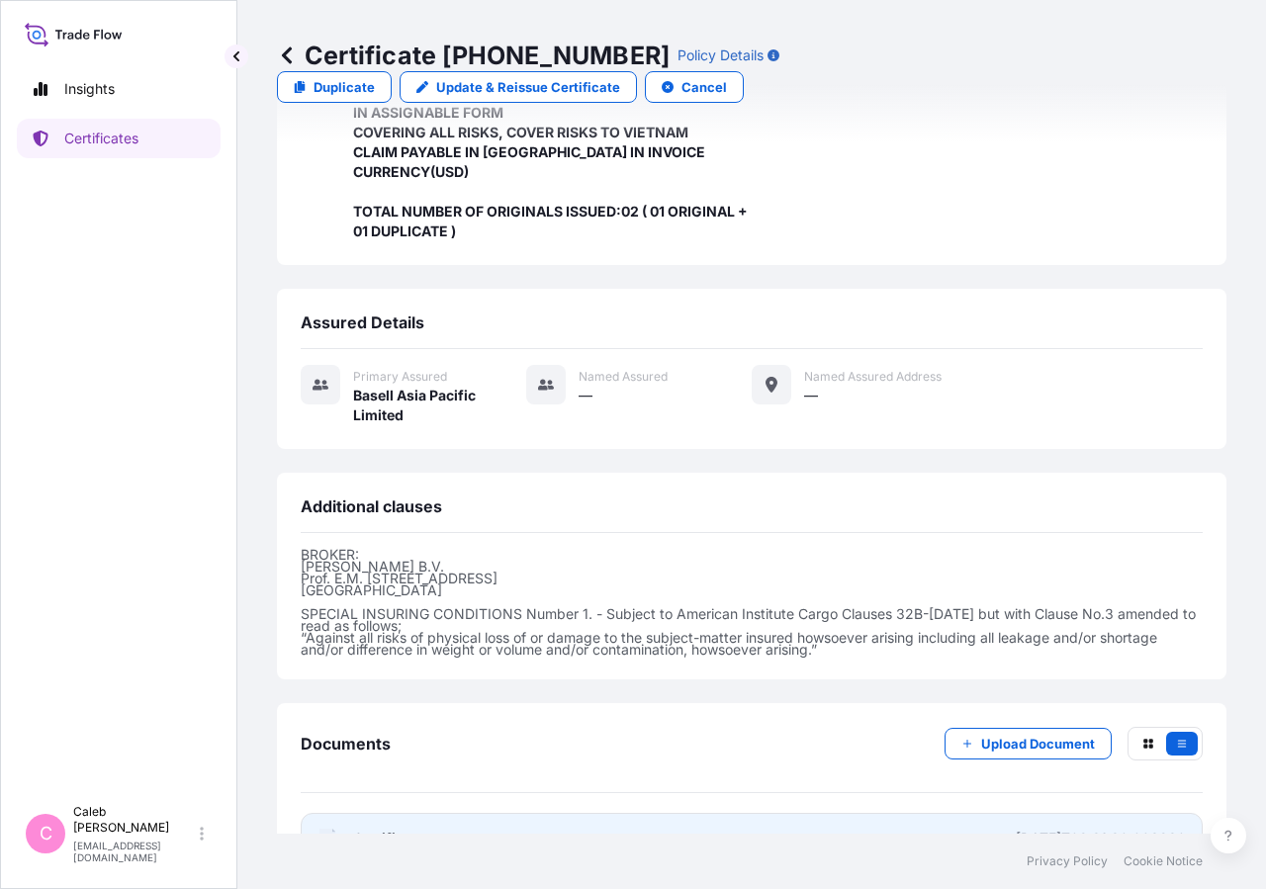
click at [406, 829] on span "Certificate" at bounding box center [388, 839] width 71 height 20
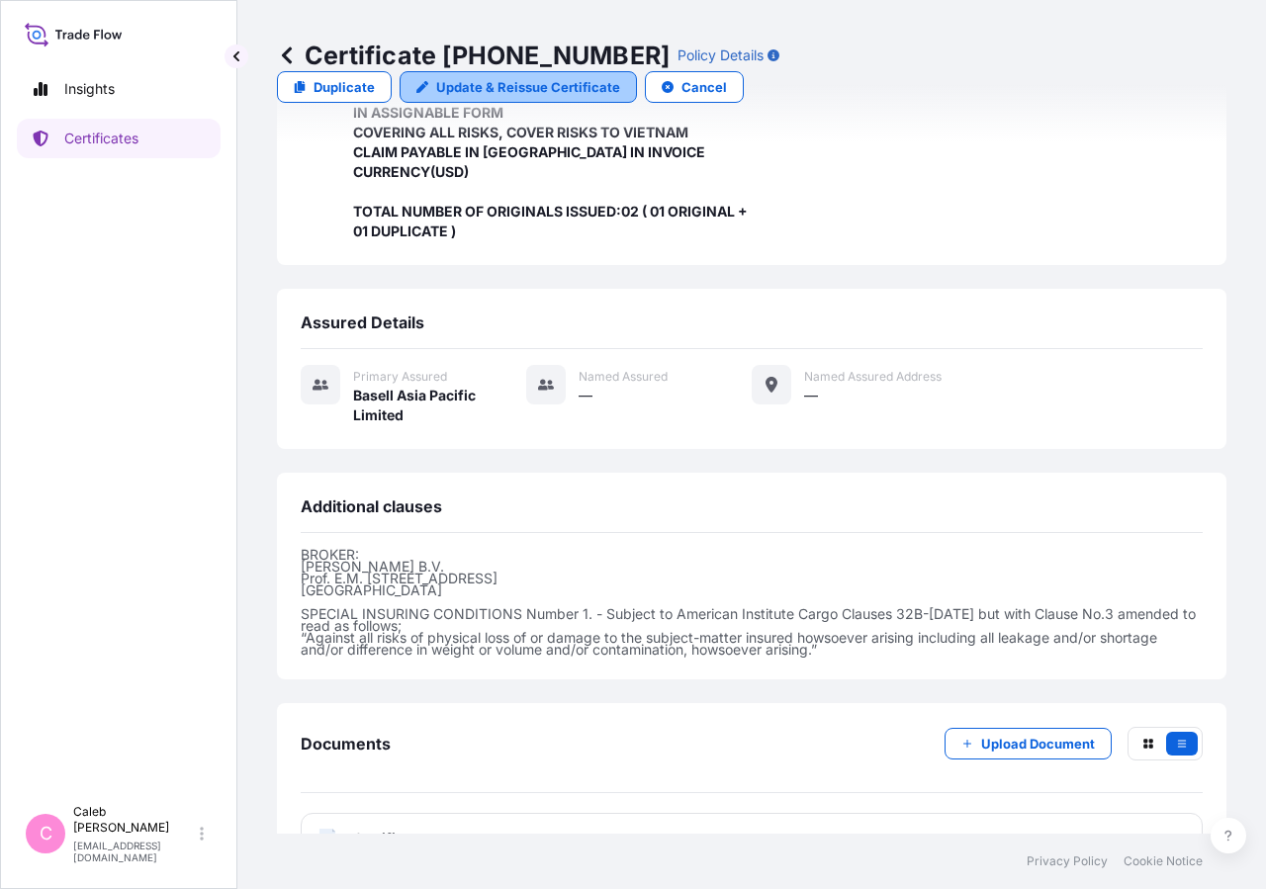
click at [620, 77] on p "Update & Reissue Certificate" at bounding box center [528, 87] width 184 height 20
select select "Sea"
select select "32034"
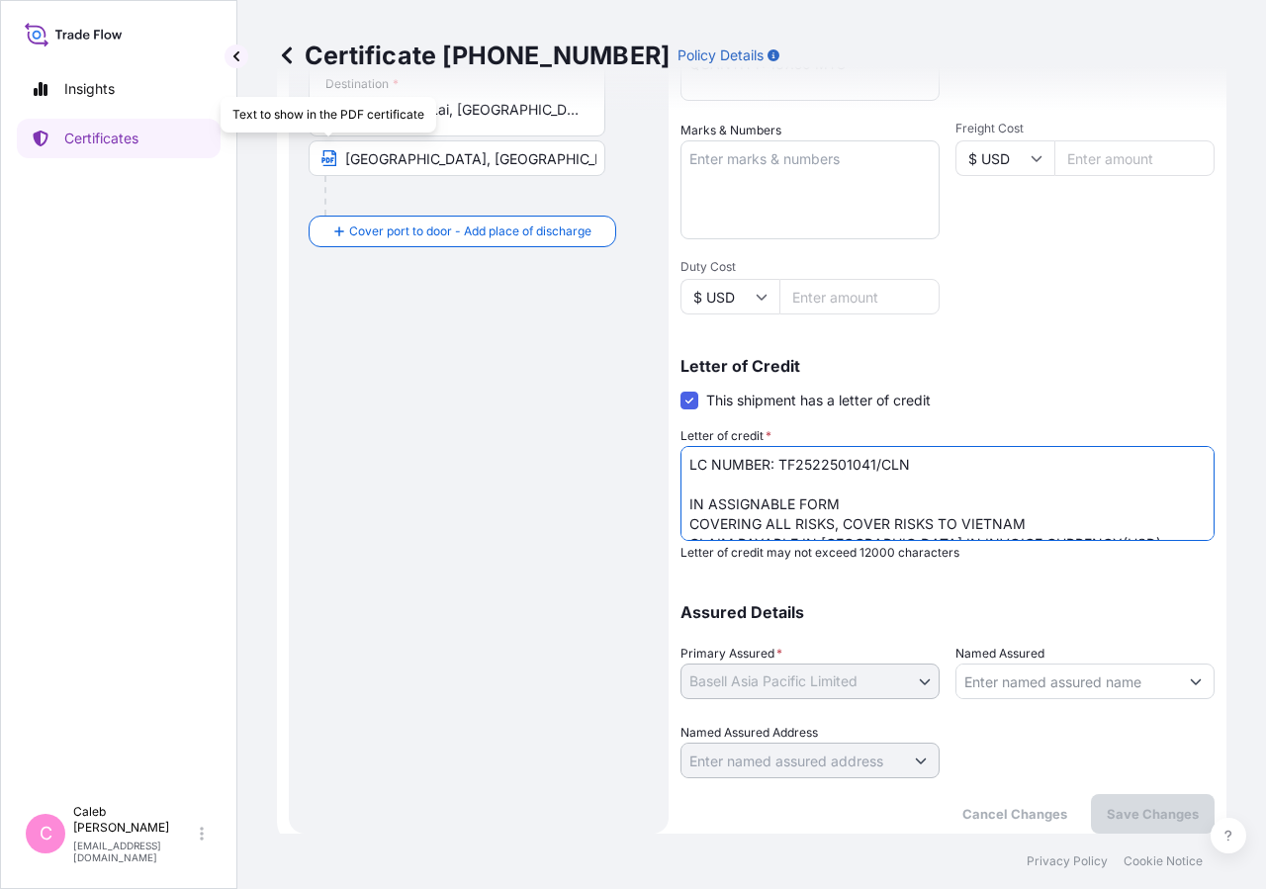
click at [540, 163] on input "[GEOGRAPHIC_DATA], [GEOGRAPHIC_DATA] via [GEOGRAPHIC_DATA]; [GEOGRAPHIC_DATA], …" at bounding box center [457, 158] width 297 height 36
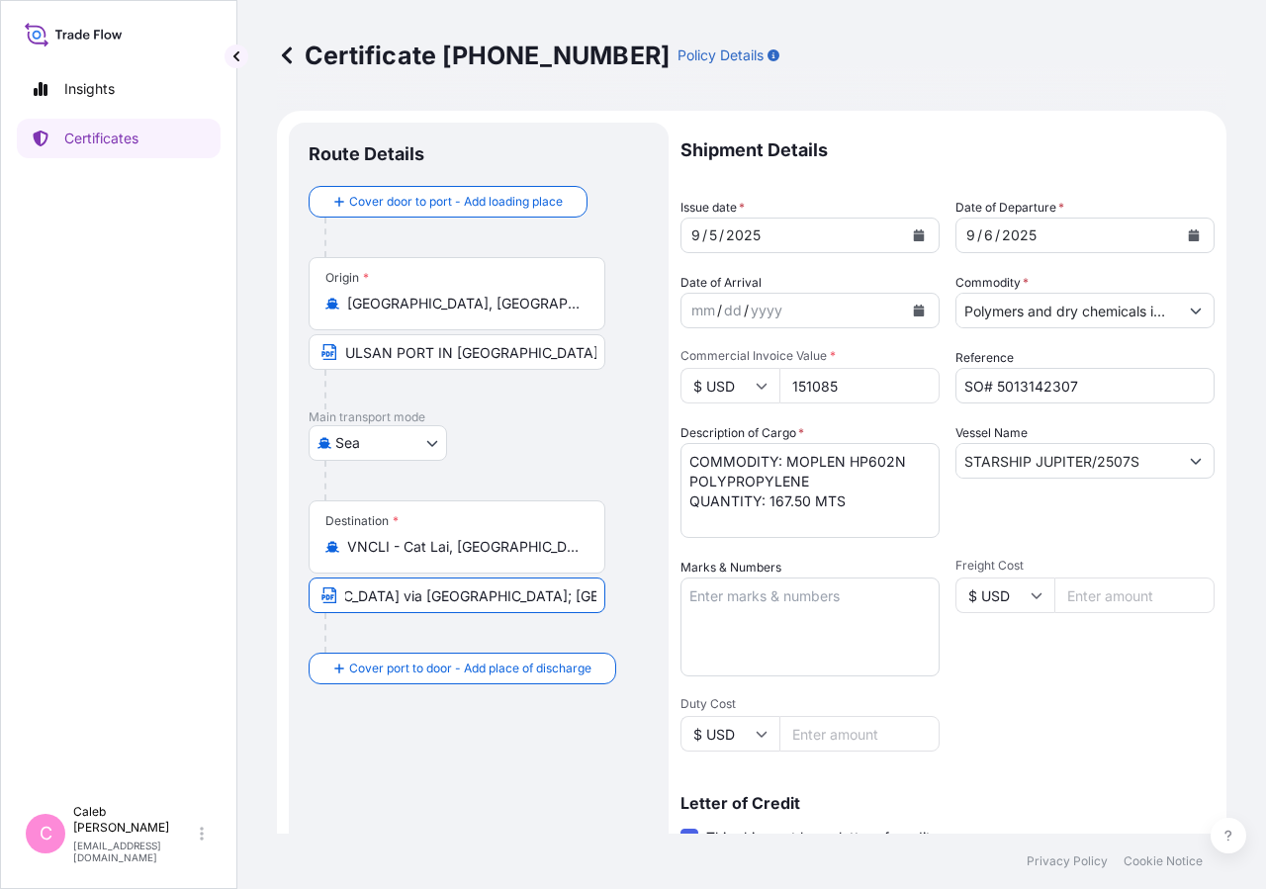
type input "[GEOGRAPHIC_DATA], [GEOGRAPHIC_DATA] via [GEOGRAPHIC_DATA]; [GEOGRAPHIC_DATA], …"
click at [904, 230] on button "Calendar" at bounding box center [919, 236] width 32 height 32
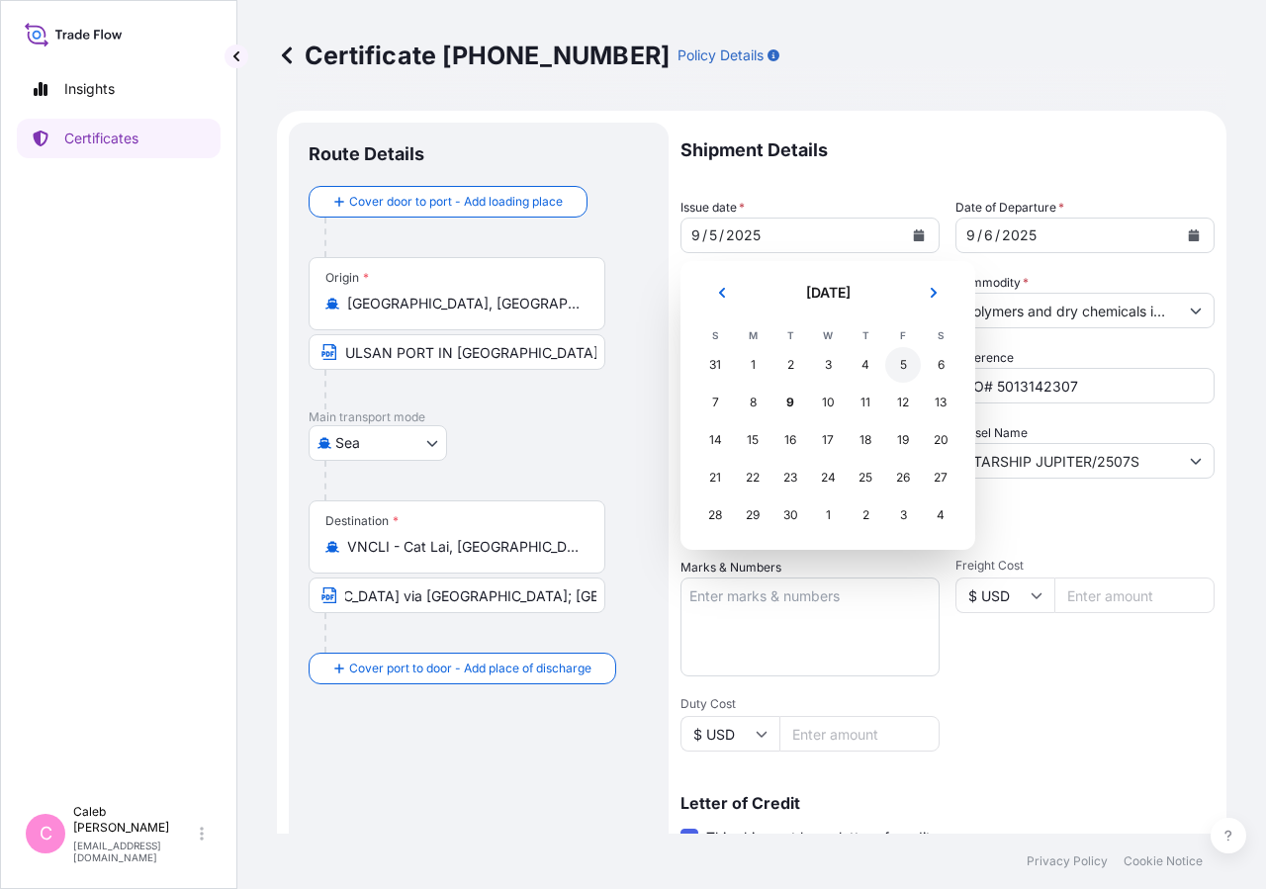
click at [900, 369] on div "5" at bounding box center [903, 365] width 36 height 36
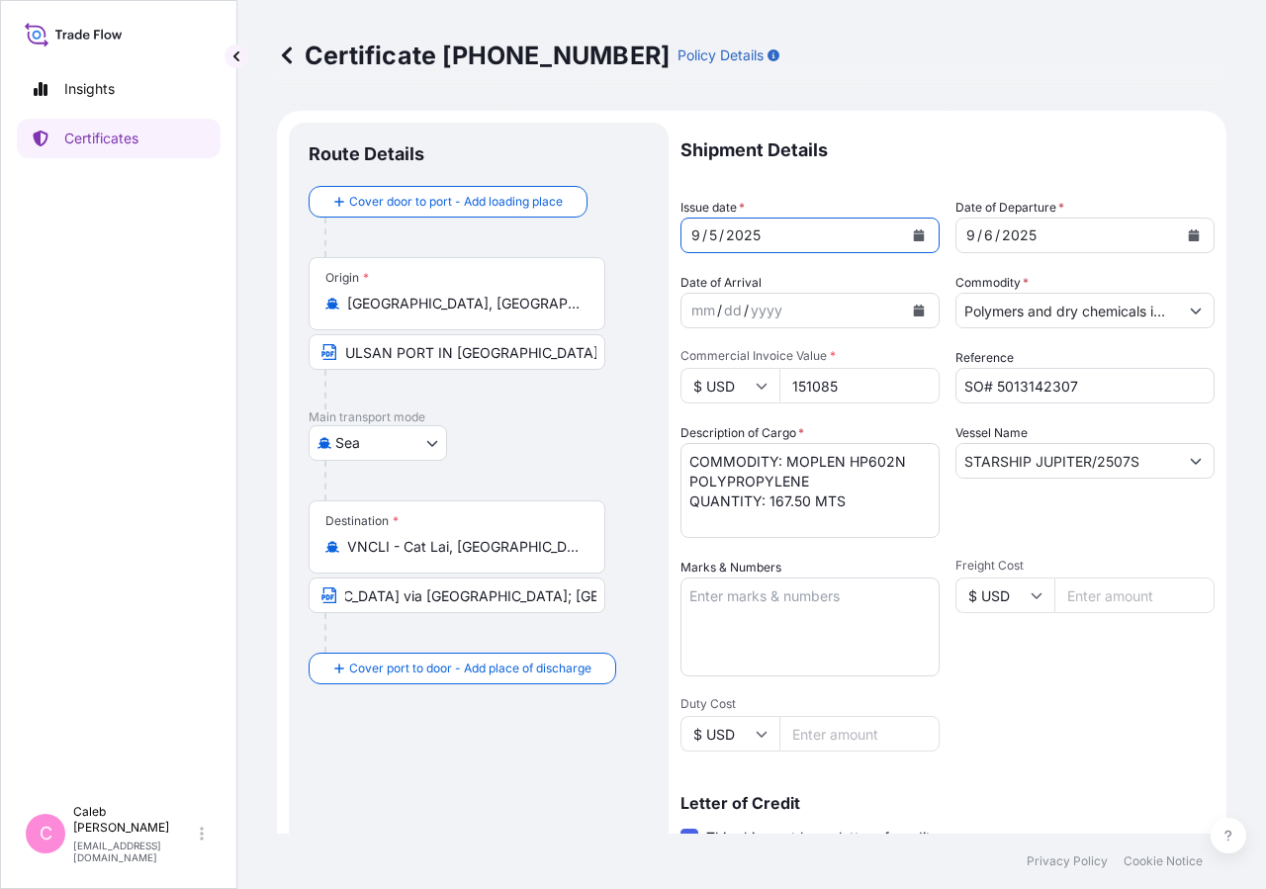
click at [958, 103] on div "Certificate [PHONE_NUMBER] Policy Details" at bounding box center [752, 55] width 950 height 111
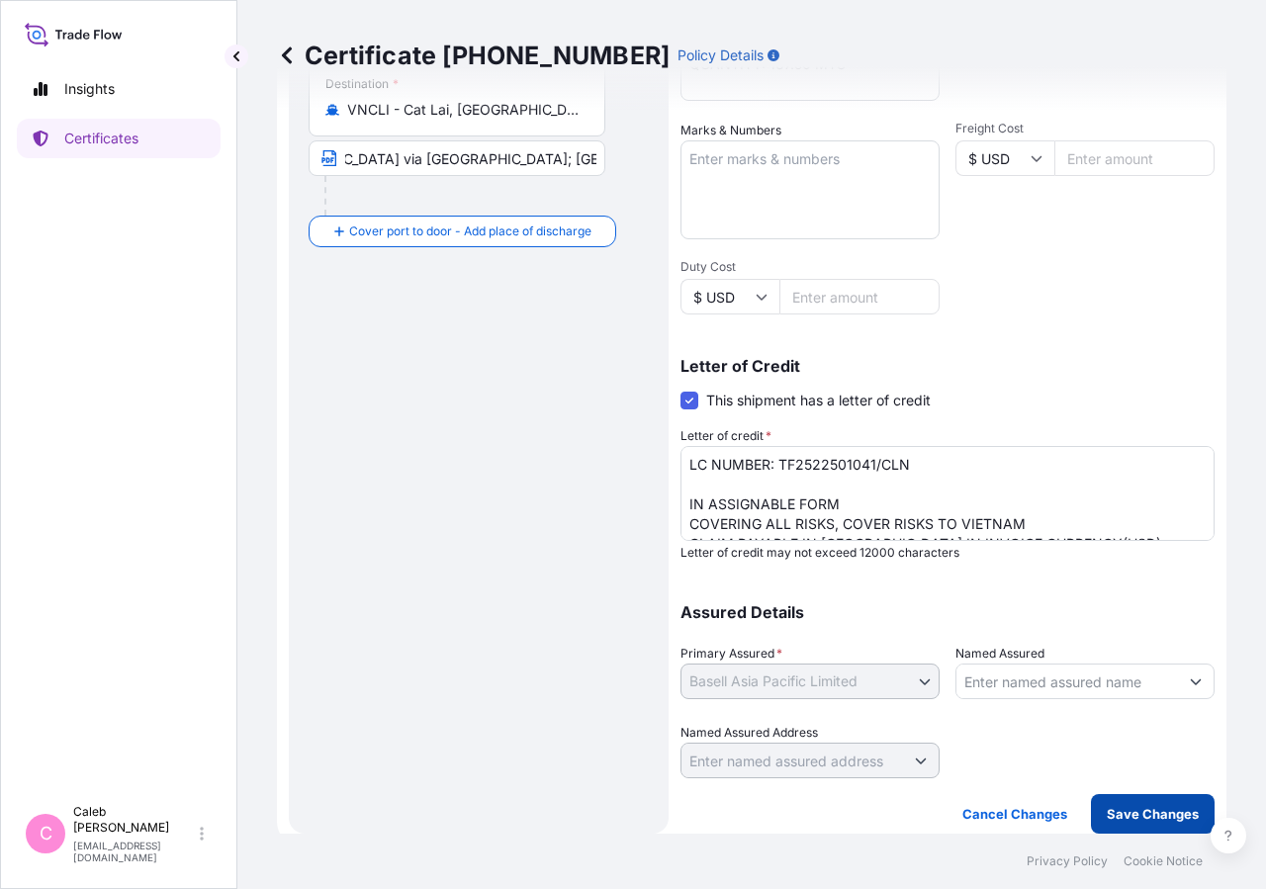
click at [1157, 810] on p "Save Changes" at bounding box center [1153, 814] width 92 height 20
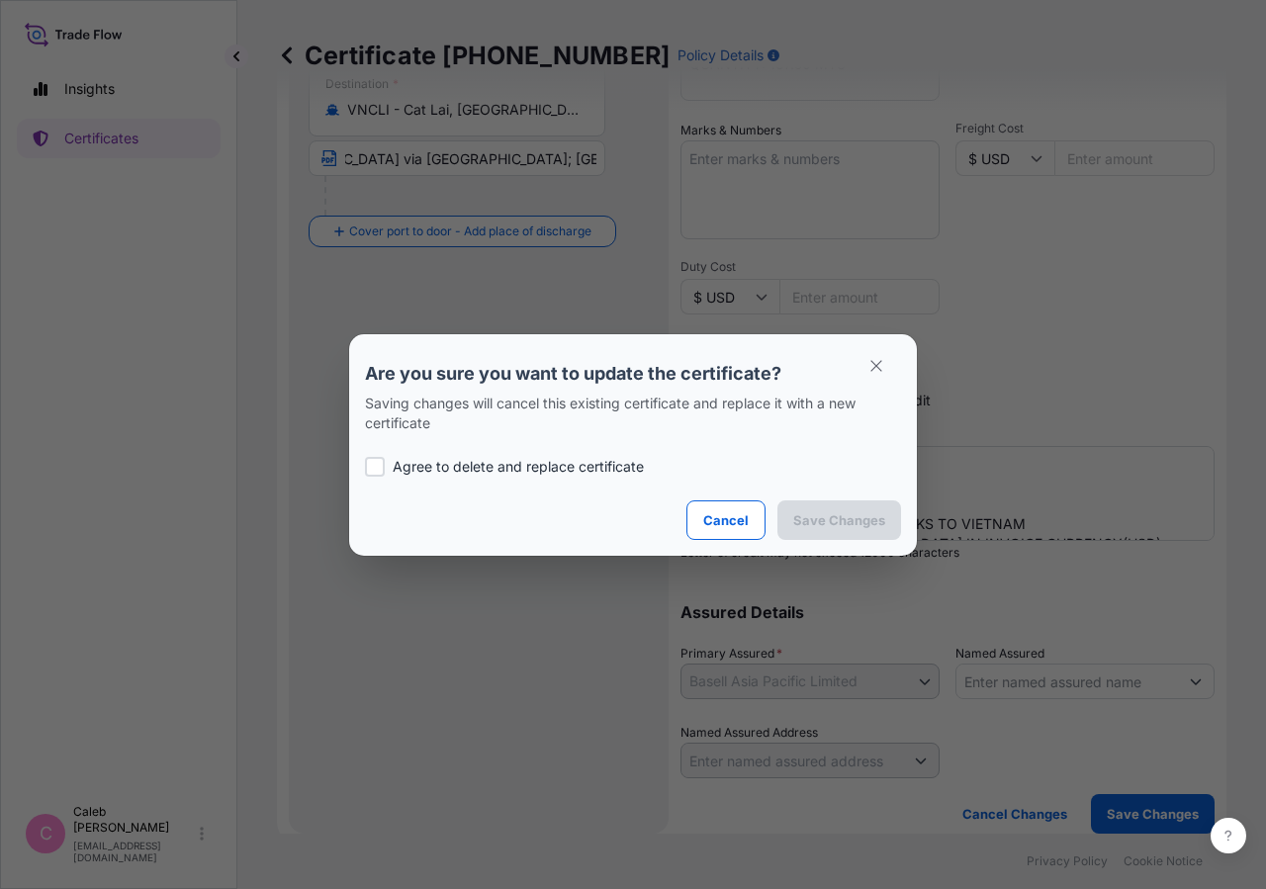
click at [382, 448] on div "Agree to delete and replace certificate" at bounding box center [633, 466] width 536 height 67
click at [377, 460] on div at bounding box center [375, 467] width 20 height 20
checkbox input "true"
click at [826, 521] on p "Save Changes" at bounding box center [839, 520] width 92 height 20
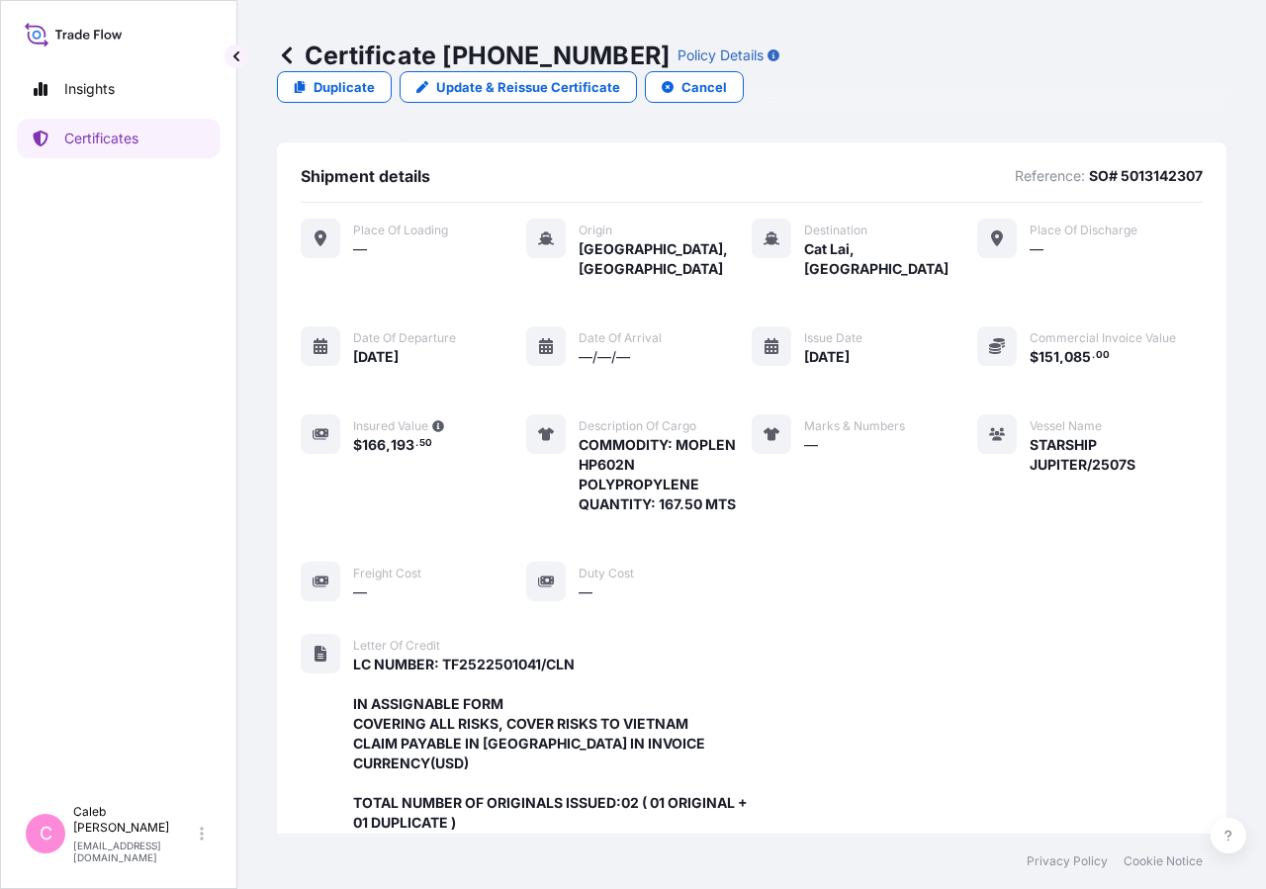
scroll to position [592, 0]
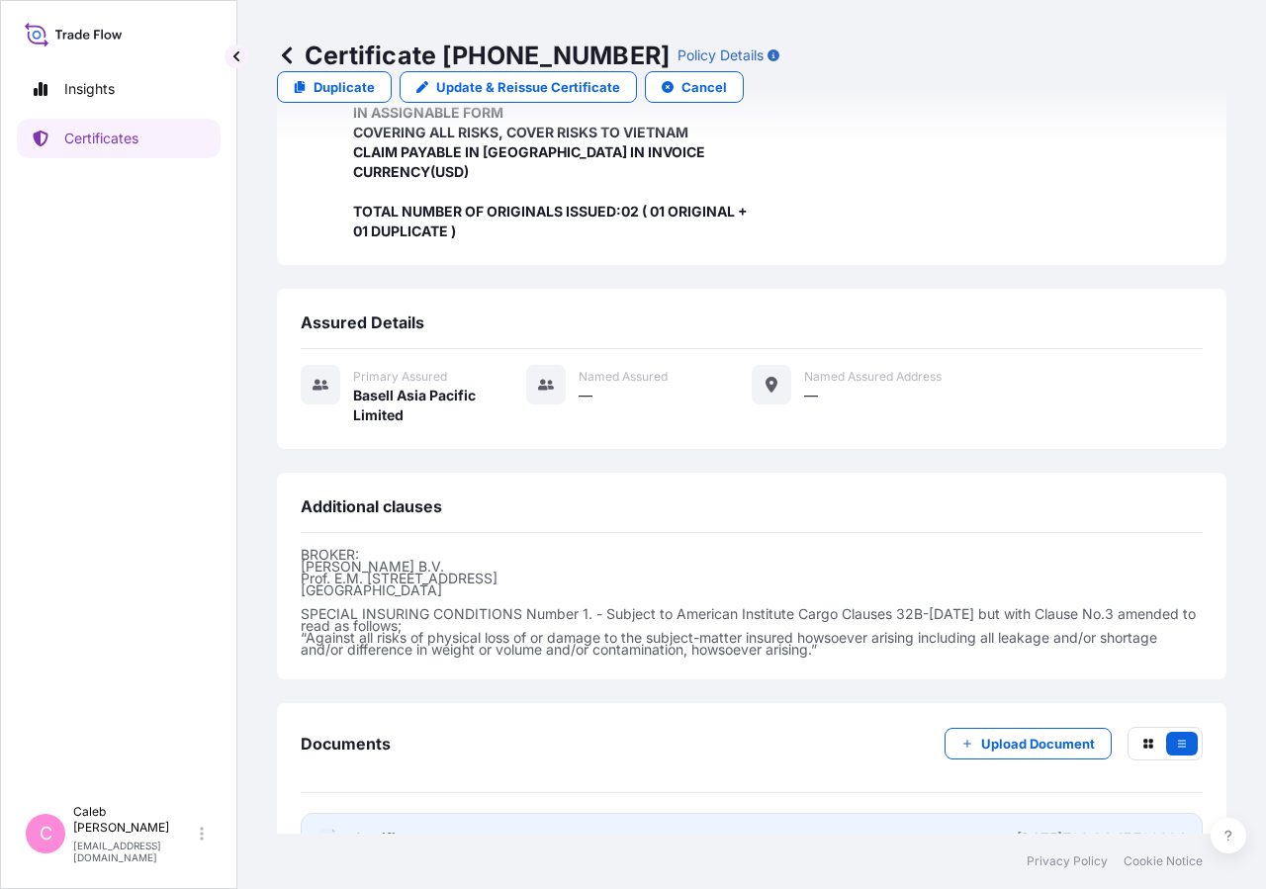
click at [380, 829] on span "Certificate" at bounding box center [388, 839] width 71 height 20
